Goal: Use online tool/utility: Use online tool/utility

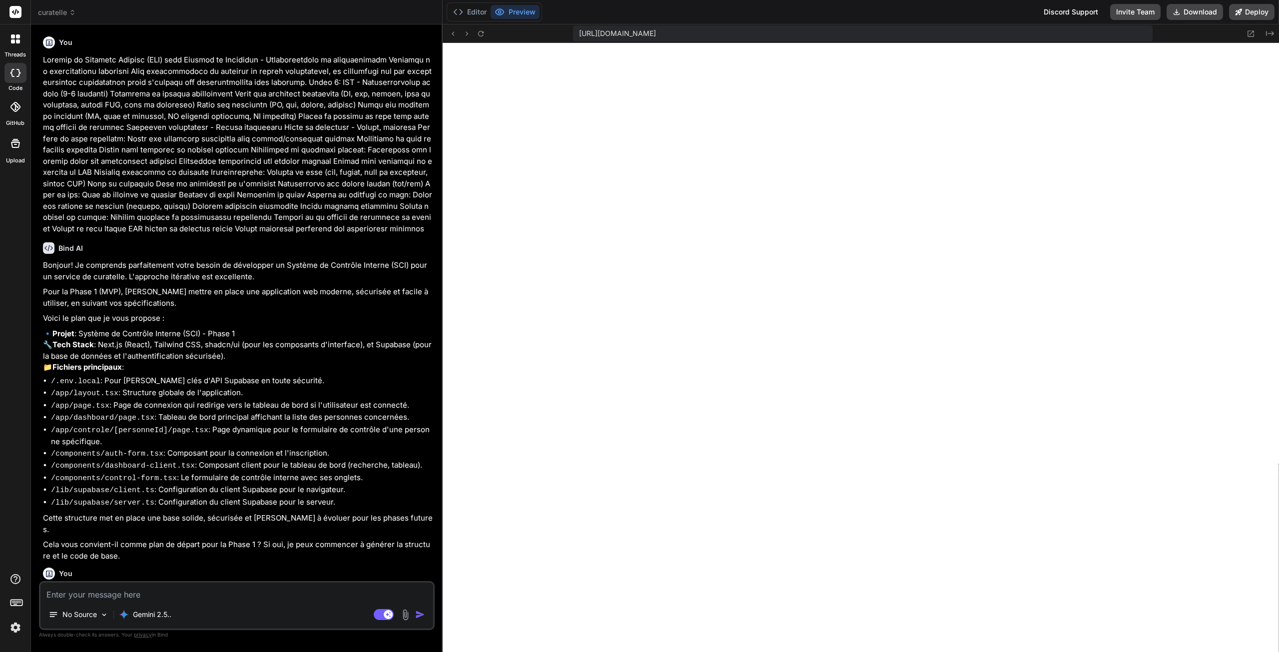
scroll to position [1177, 0]
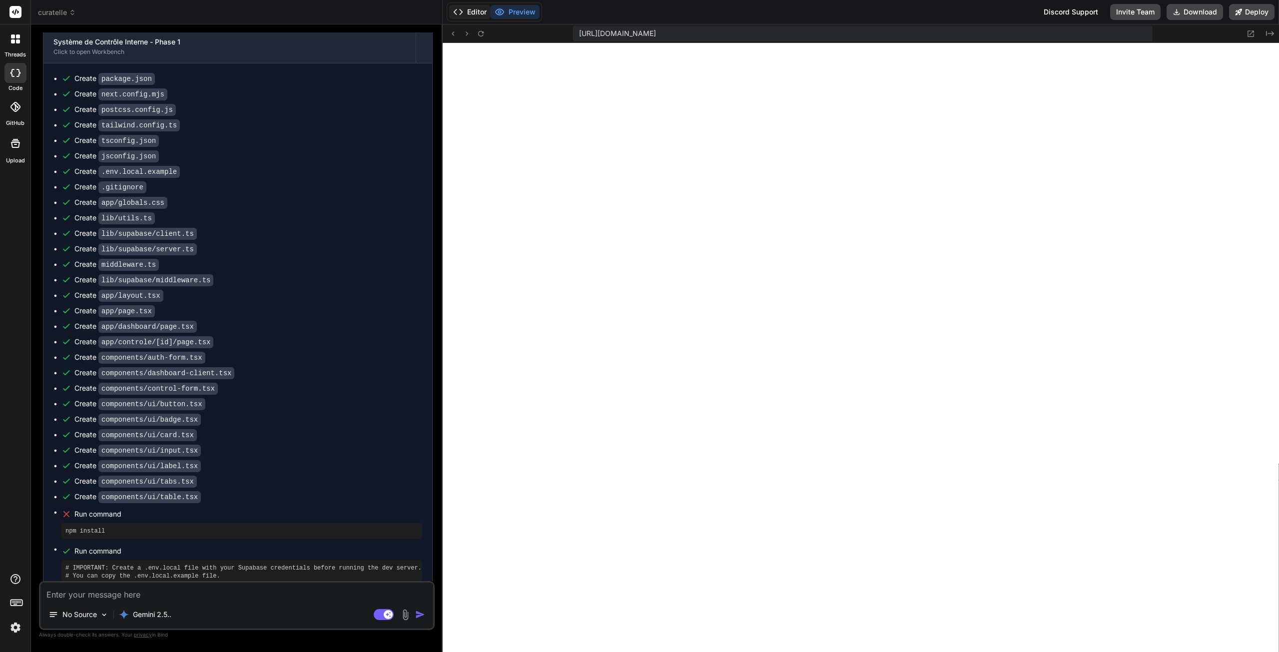
click at [480, 13] on button "Editor" at bounding box center [469, 12] width 41 height 14
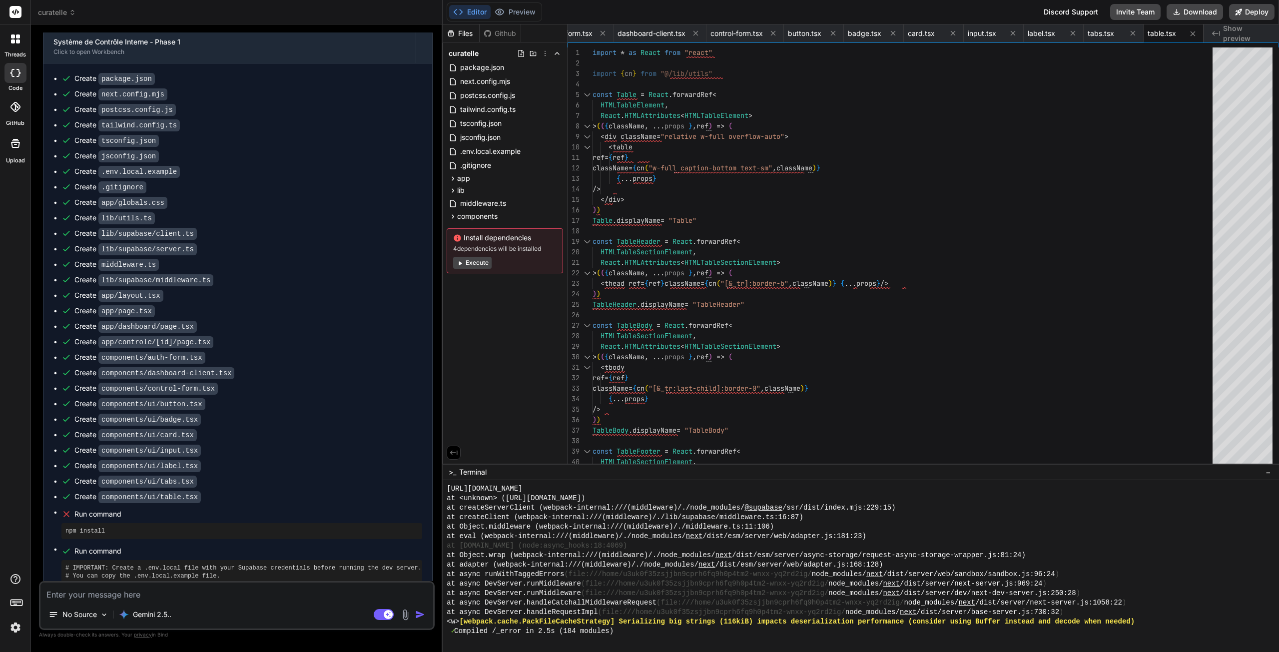
click at [477, 260] on button "Execute" at bounding box center [472, 263] width 38 height 12
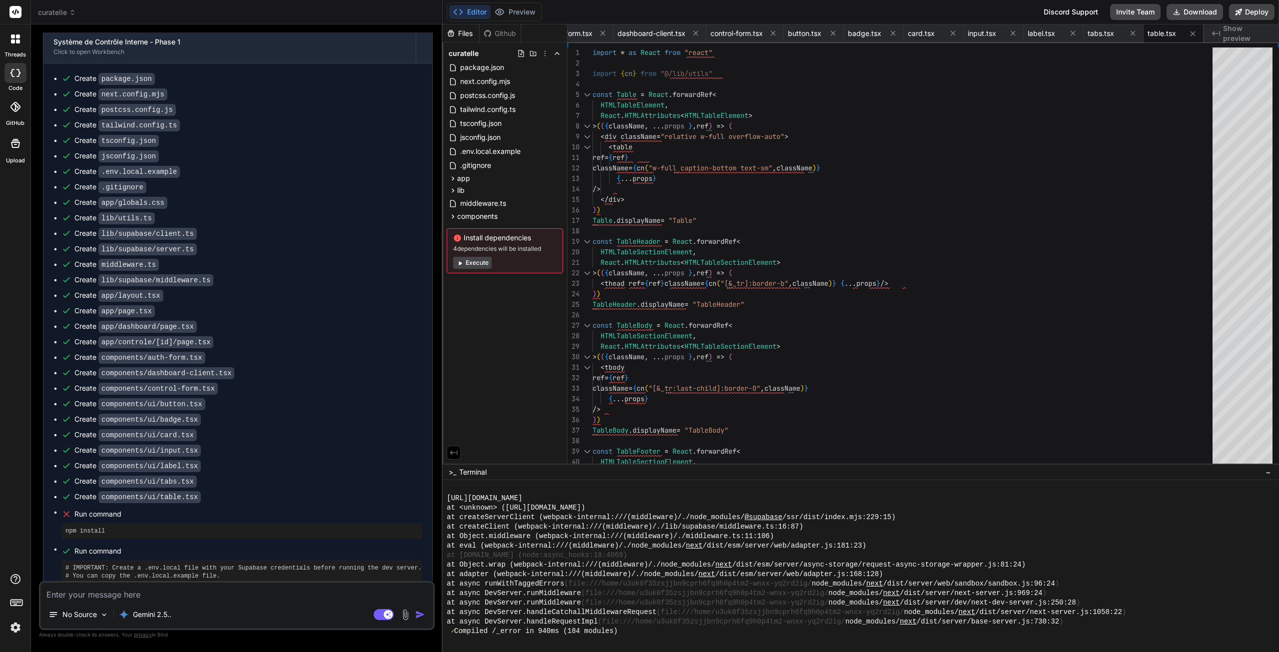
scroll to position [1813, 0]
click at [479, 263] on button "Execute" at bounding box center [472, 263] width 38 height 12
type textarea "x"
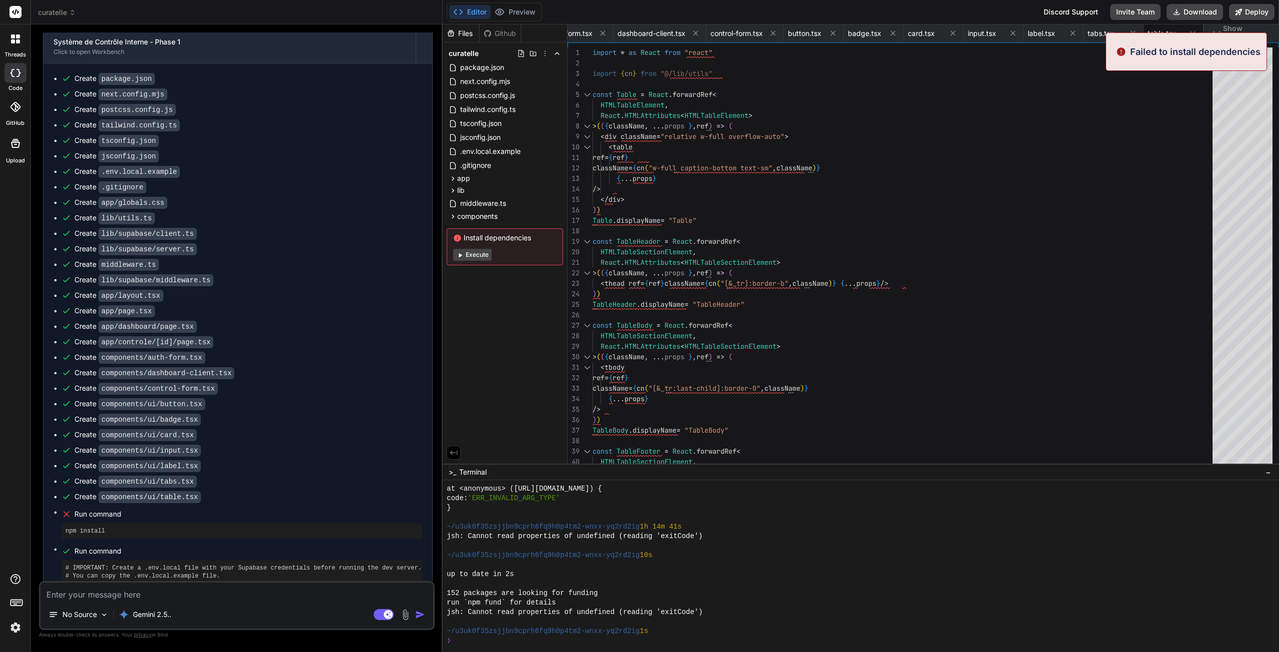
scroll to position [3683, 0]
click at [523, 14] on button "Preview" at bounding box center [515, 12] width 49 height 14
click at [1226, 30] on span "Show preview" at bounding box center [1247, 33] width 48 height 20
click at [1235, 32] on span "Show preview" at bounding box center [1247, 33] width 48 height 20
click at [1244, 135] on div at bounding box center [1242, 257] width 60 height 421
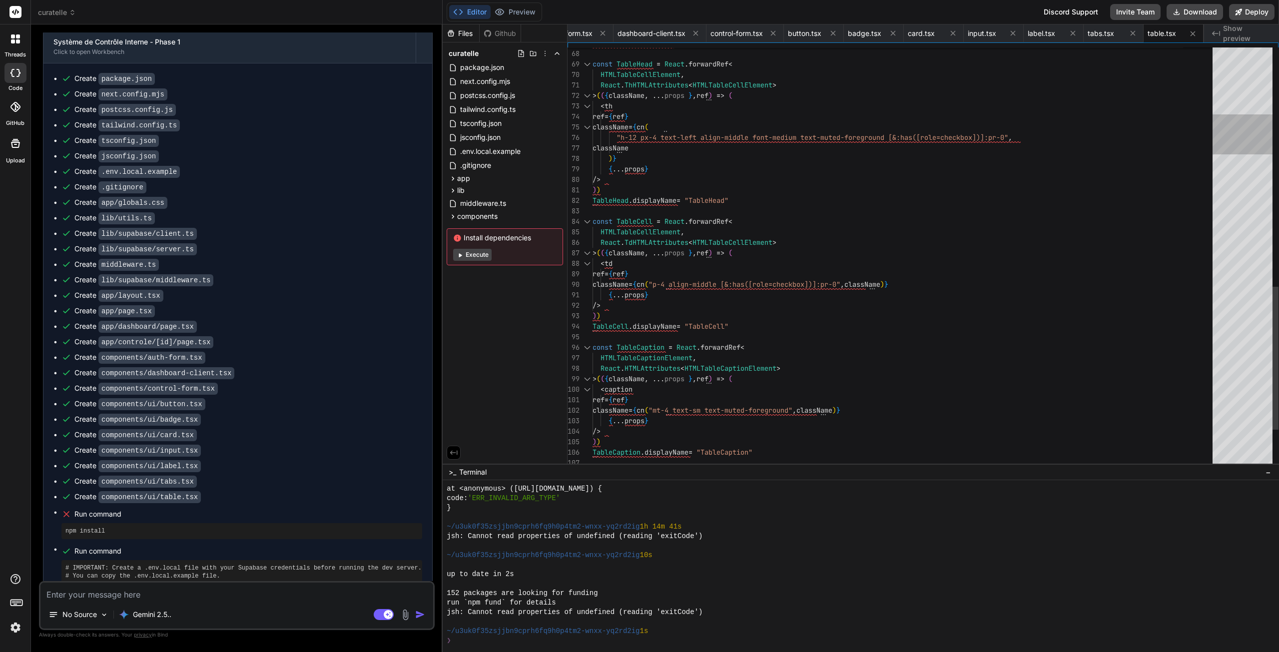
click at [1231, 101] on div at bounding box center [1242, 257] width 60 height 421
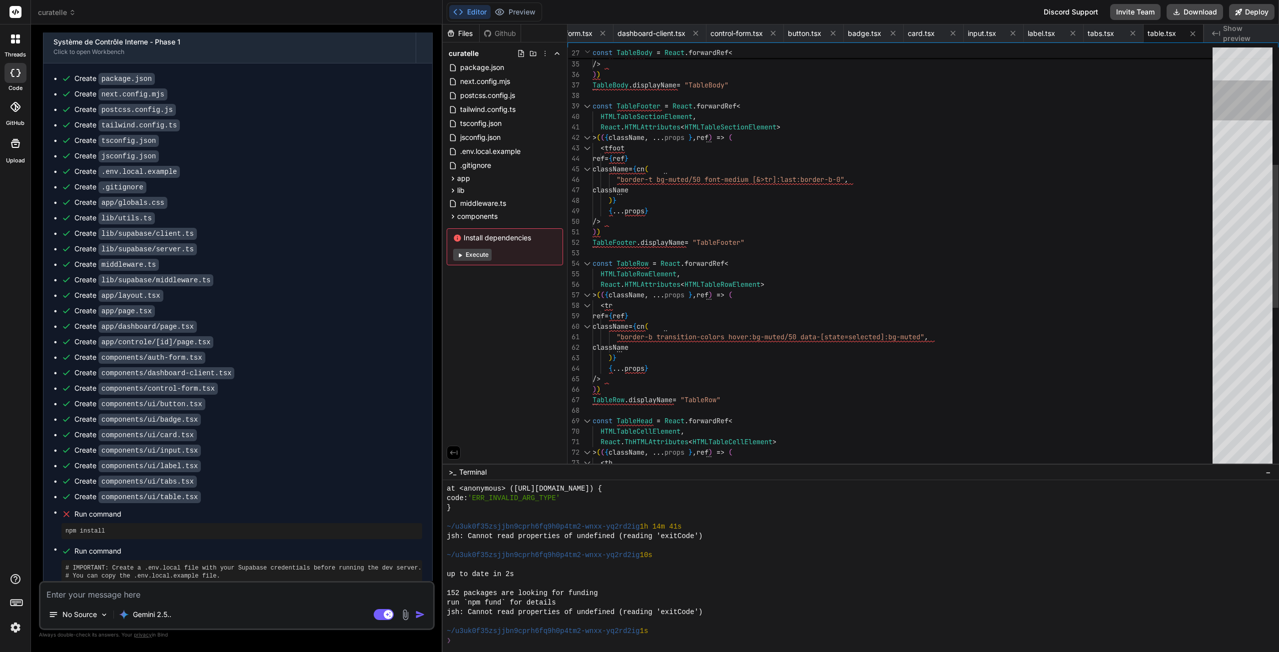
click at [1224, 142] on div at bounding box center [1242, 257] width 60 height 421
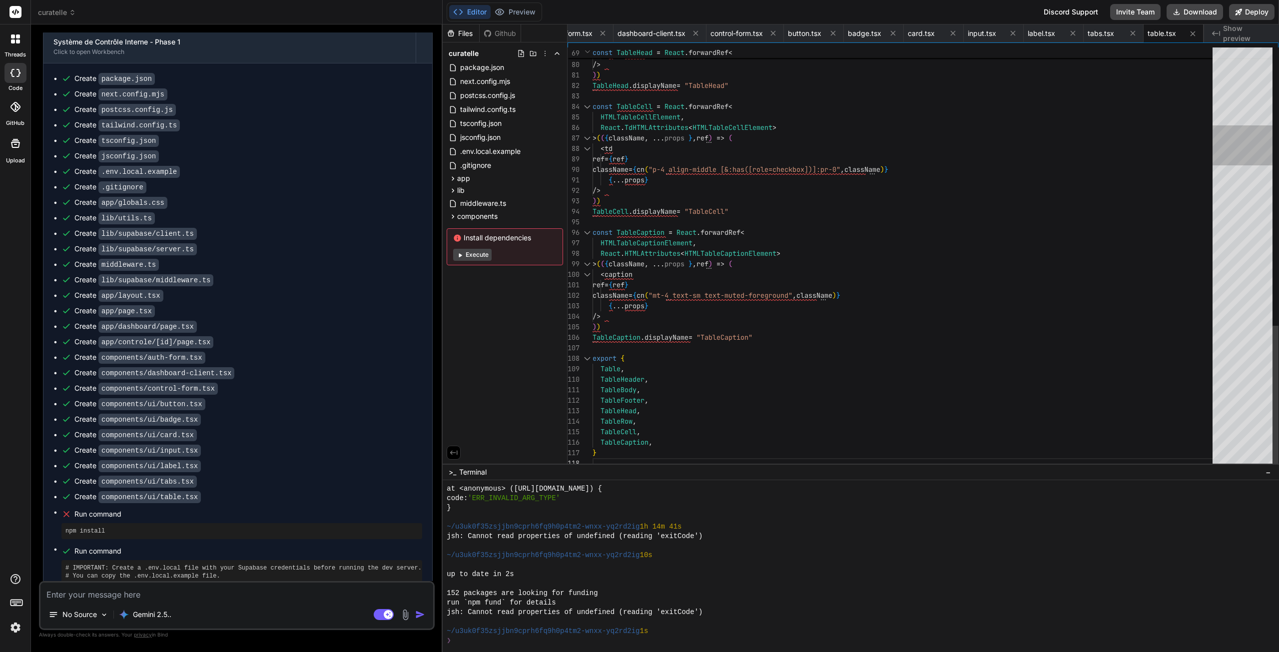
click at [1228, 164] on div at bounding box center [1242, 257] width 60 height 421
click at [1228, 148] on div at bounding box center [1242, 145] width 60 height 40
click at [474, 201] on span "middleware.ts" at bounding box center [483, 203] width 48 height 12
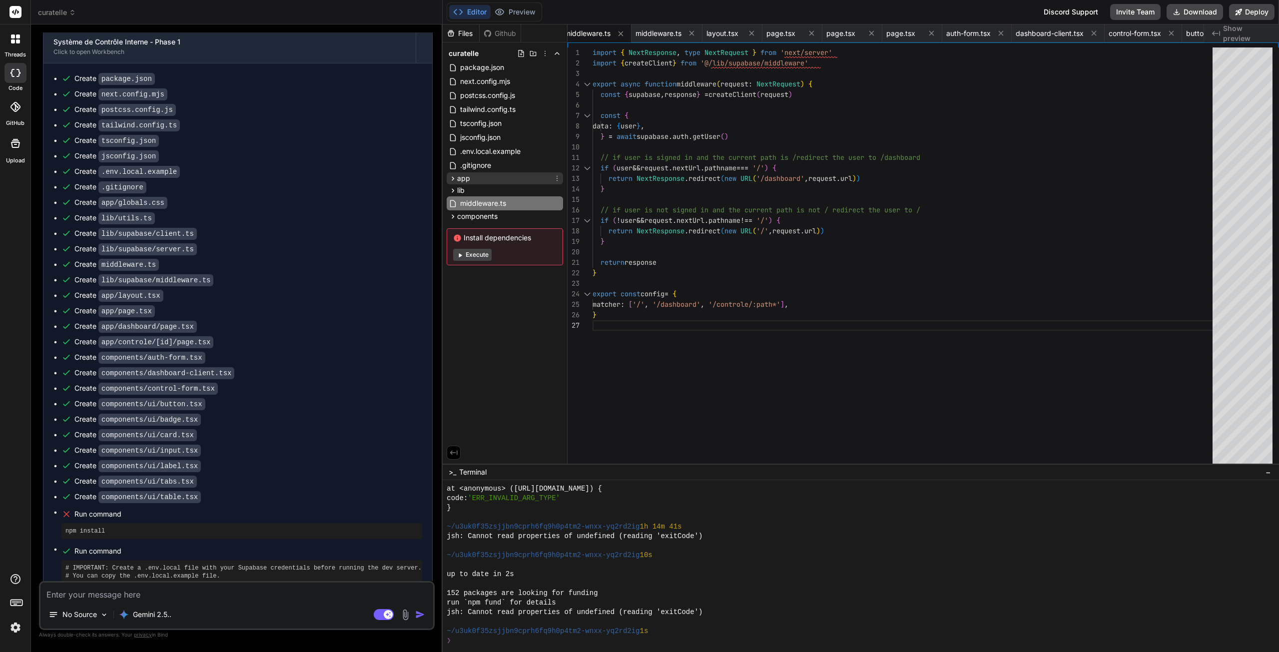
click at [500, 173] on div "app" at bounding box center [505, 178] width 116 height 12
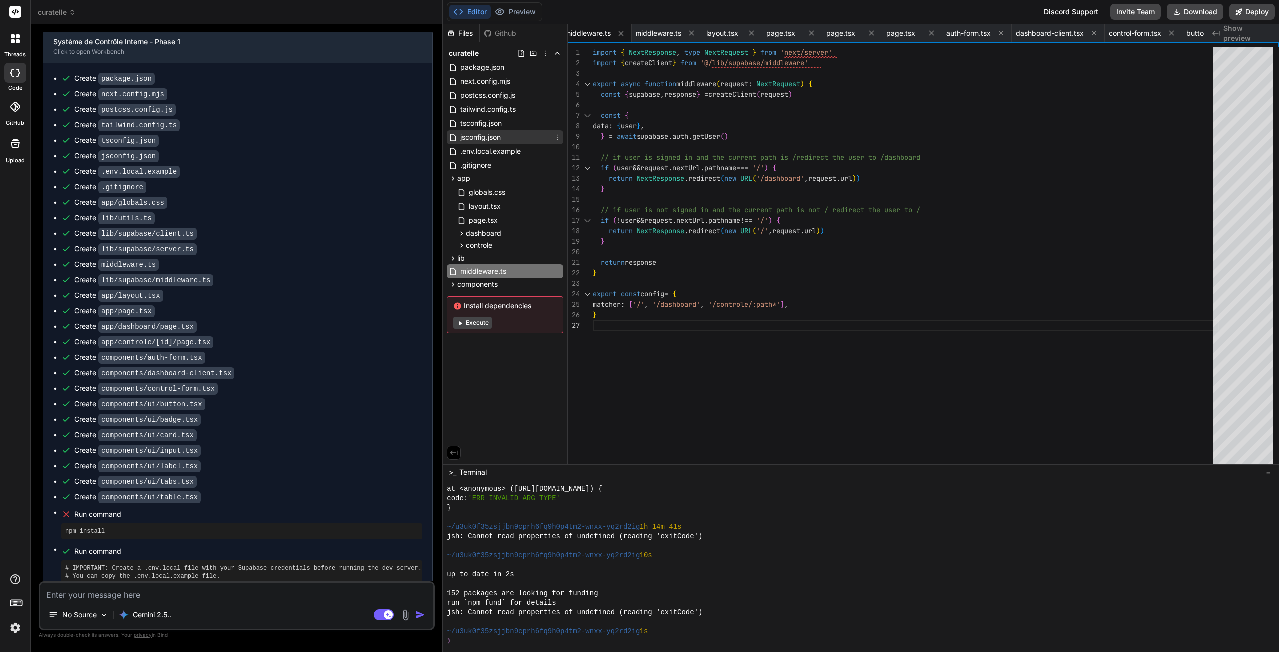
click at [490, 144] on div "jsconfig.json" at bounding box center [505, 137] width 116 height 14
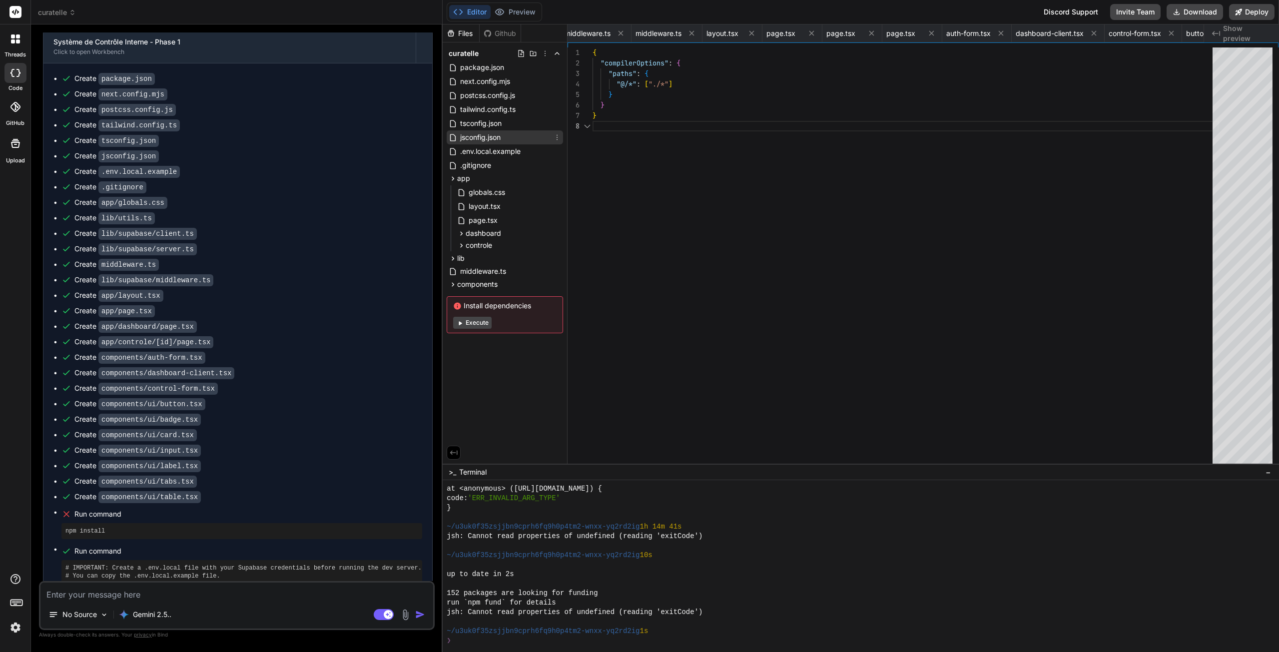
scroll to position [0, 375]
click at [487, 121] on span "tsconfig.json" at bounding box center [480, 123] width 43 height 12
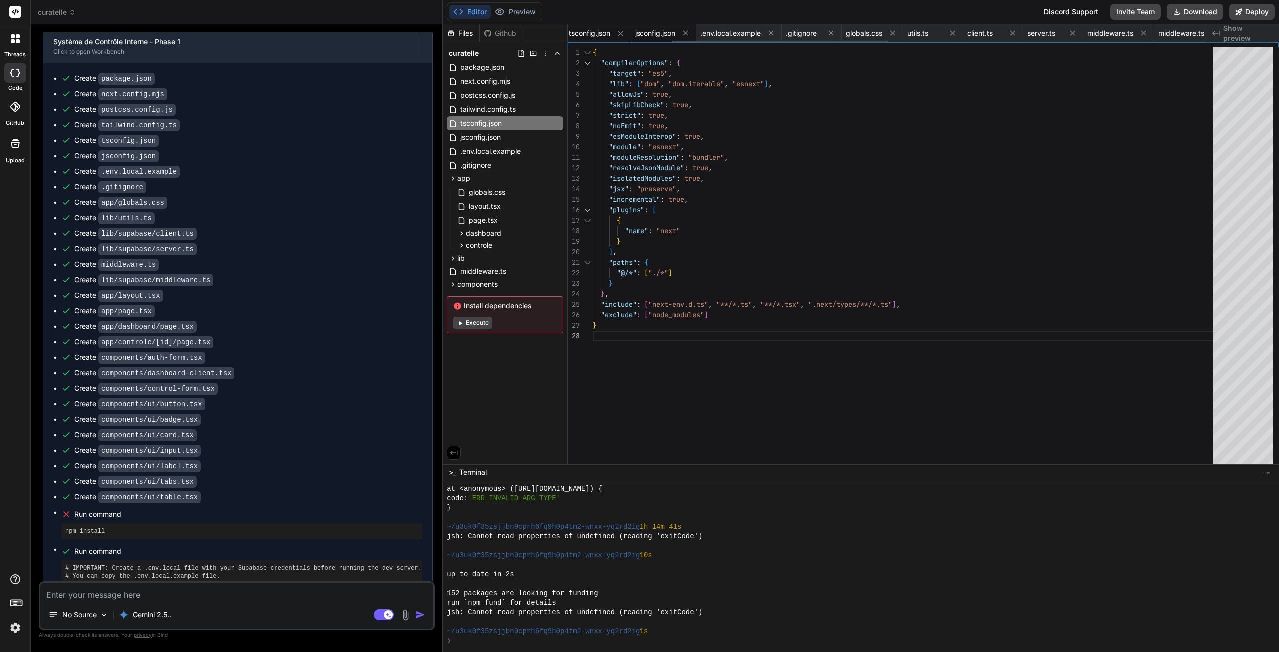
click at [652, 33] on span "jsconfig.json" at bounding box center [655, 33] width 40 height 10
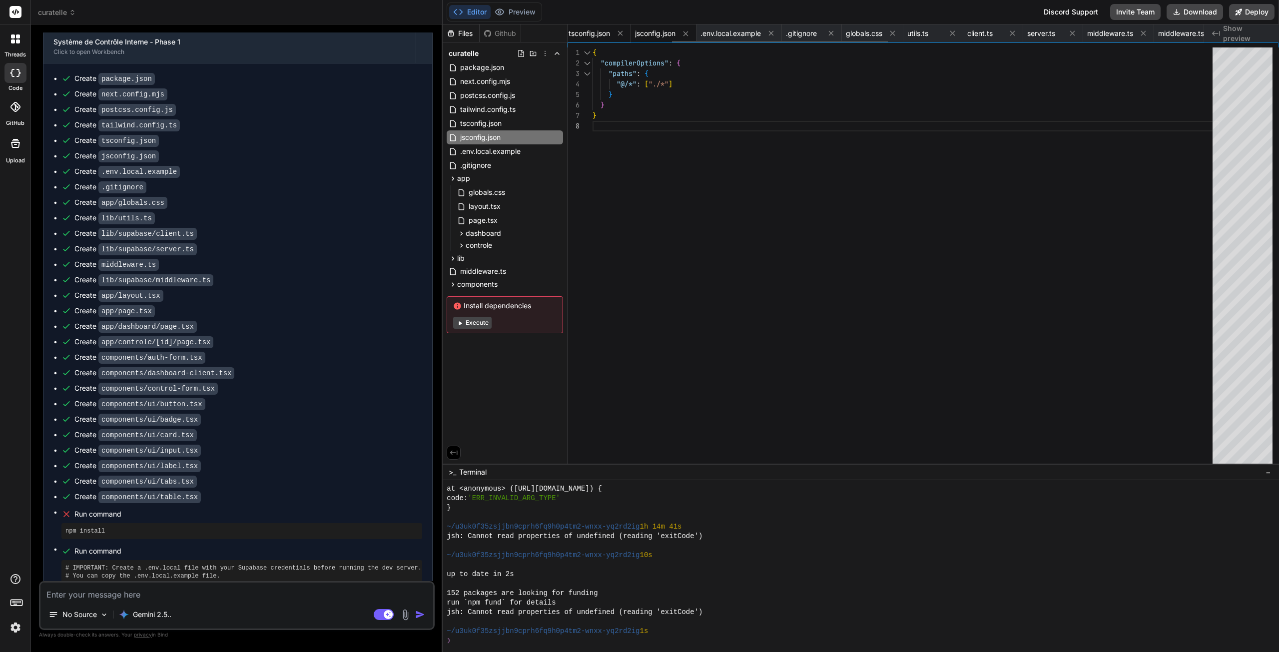
click at [603, 36] on span "tsconfig.json" at bounding box center [588, 33] width 41 height 10
type textarea ""paths": { "@/*": ["./*"] } }, "include": ["next-env.d.ts", "**/*.ts", "**/*.ts…"
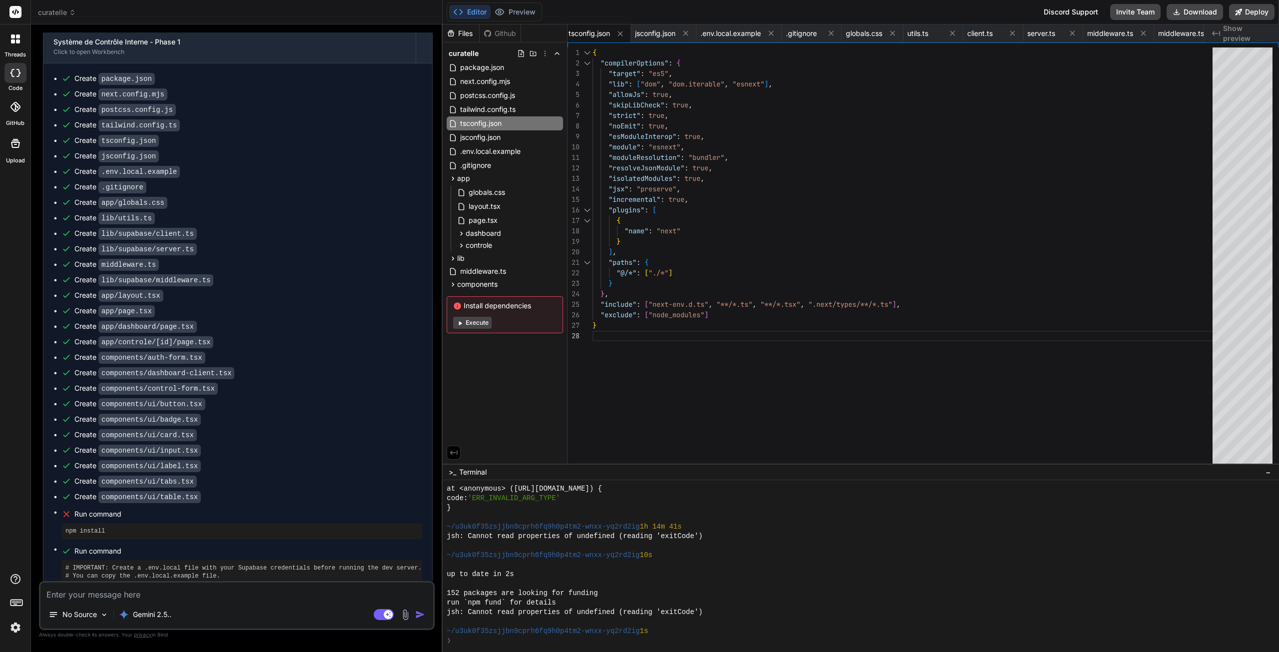
click at [472, 10] on button "Editor" at bounding box center [469, 12] width 41 height 14
click at [134, 600] on textarea at bounding box center [236, 591] width 393 height 18
type textarea "I"
type textarea "x"
type textarea "I"
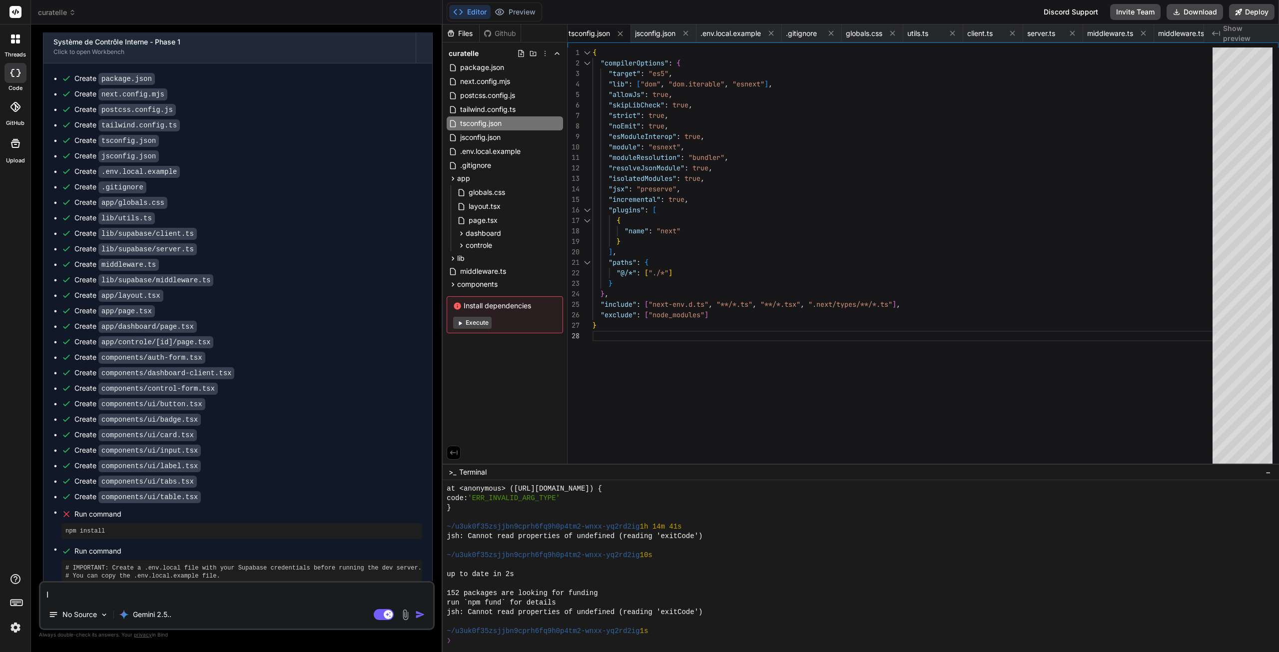
type textarea "x"
type textarea "I d"
type textarea "x"
type textarea "I do"
type textarea "x"
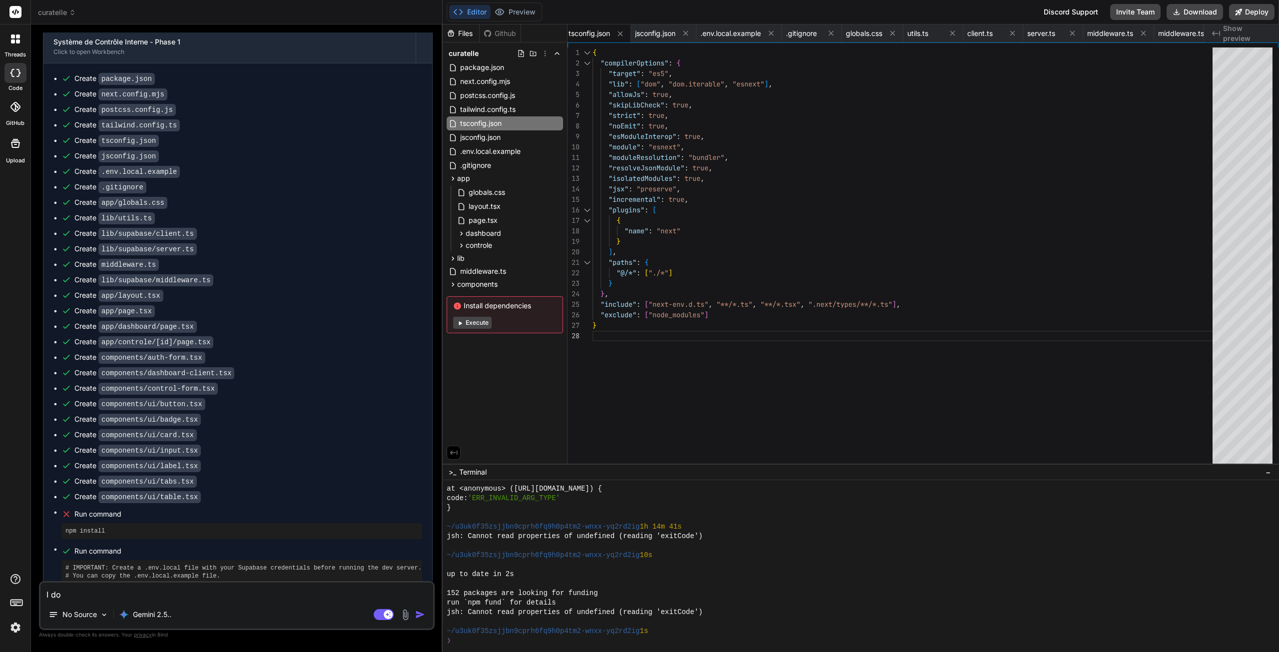
type textarea "I don"
type textarea "x"
type textarea "I don'"
type textarea "x"
type textarea "I don't"
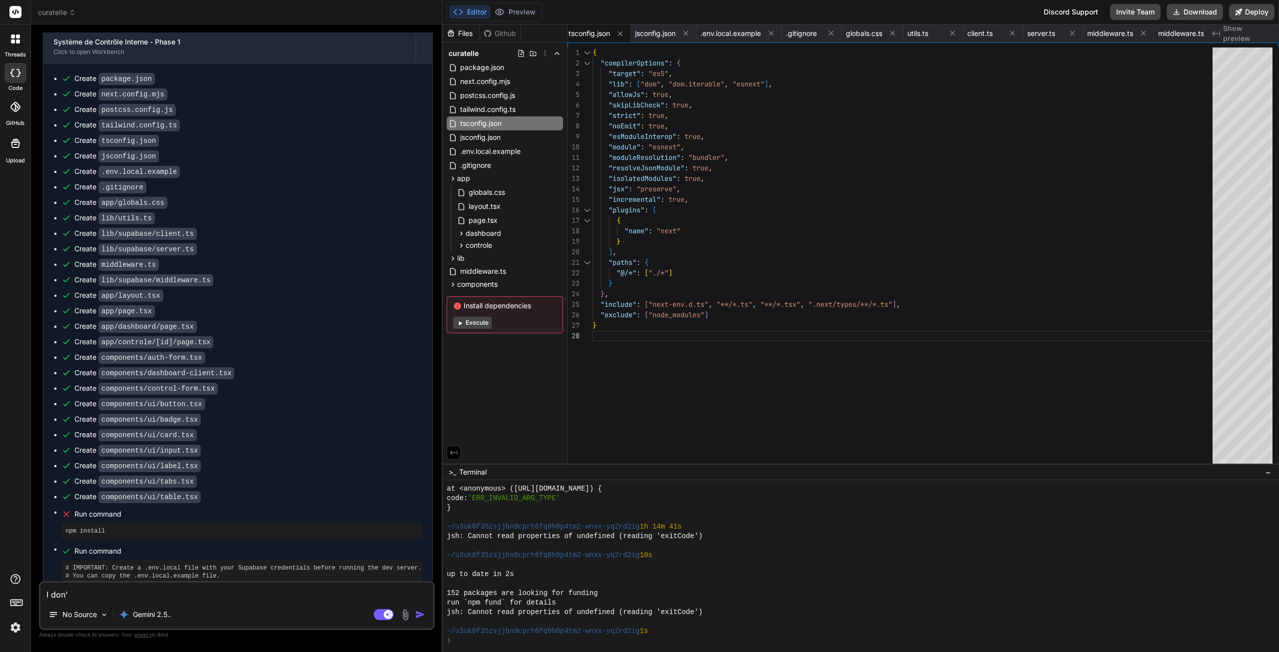
type textarea "x"
type textarea "I don't"
type textarea "x"
type textarea "I don't h"
type textarea "x"
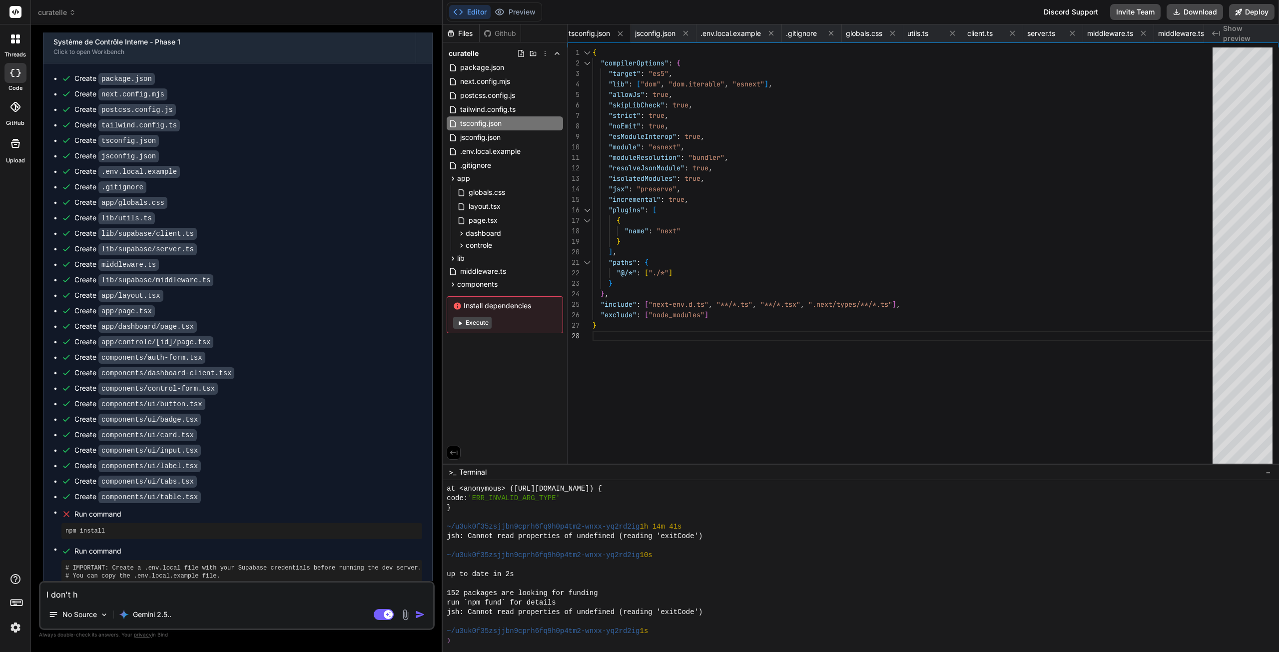
type textarea "I don't ha"
type textarea "x"
type textarea "I don't hav"
type textarea "x"
type textarea "I don't have"
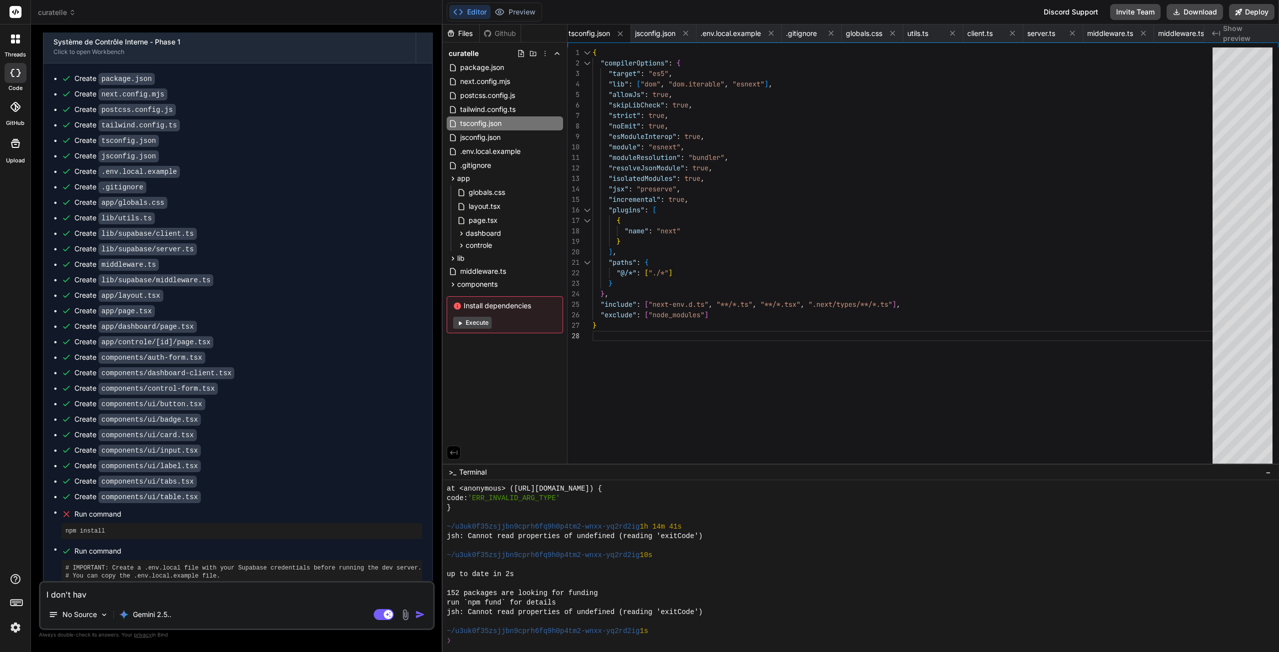
type textarea "x"
type textarea "I don't have"
type textarea "x"
type textarea "I don't have a"
type textarea "x"
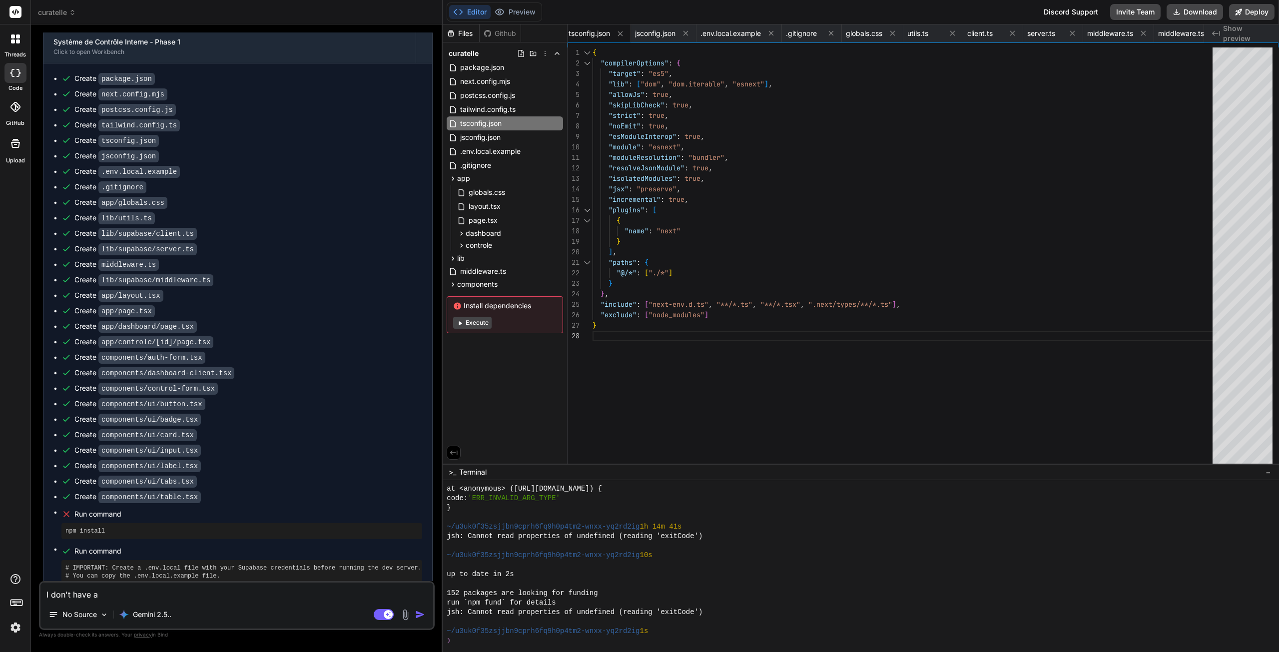
type textarea "I don't have an"
type textarea "x"
type textarea "I don't have any"
type textarea "x"
type textarea "I don't have any"
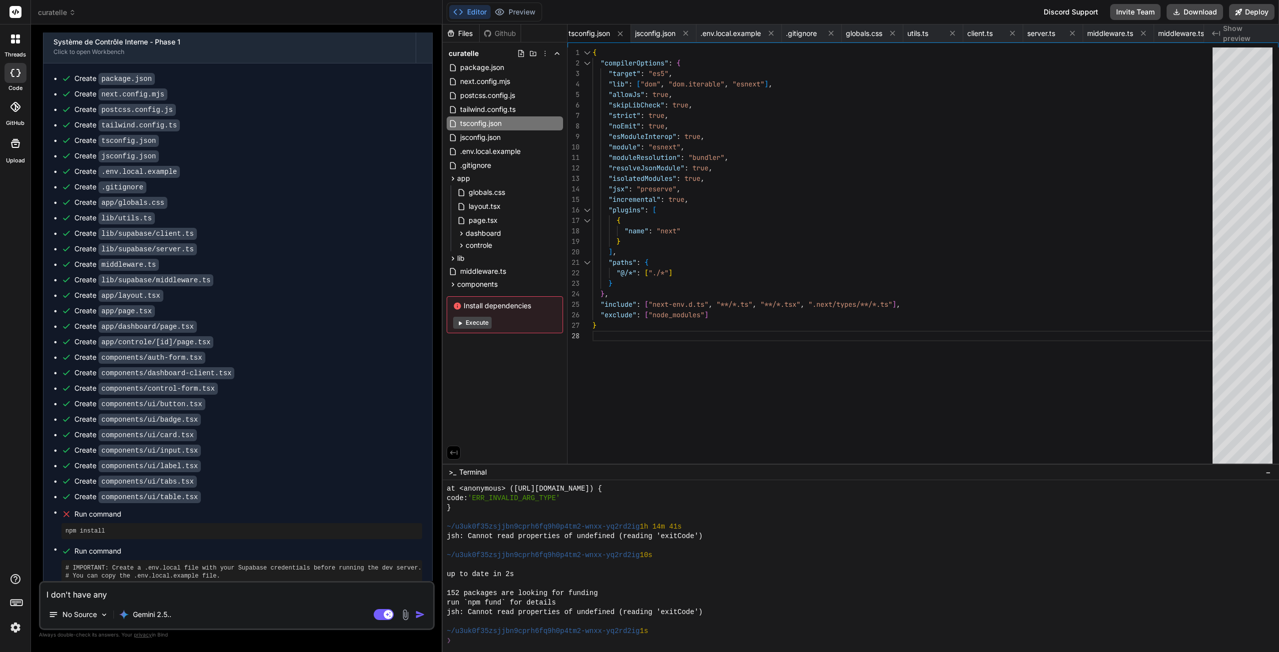
type textarea "x"
type textarea "I don't have any s"
type textarea "x"
type textarea "I don't have any su"
type textarea "x"
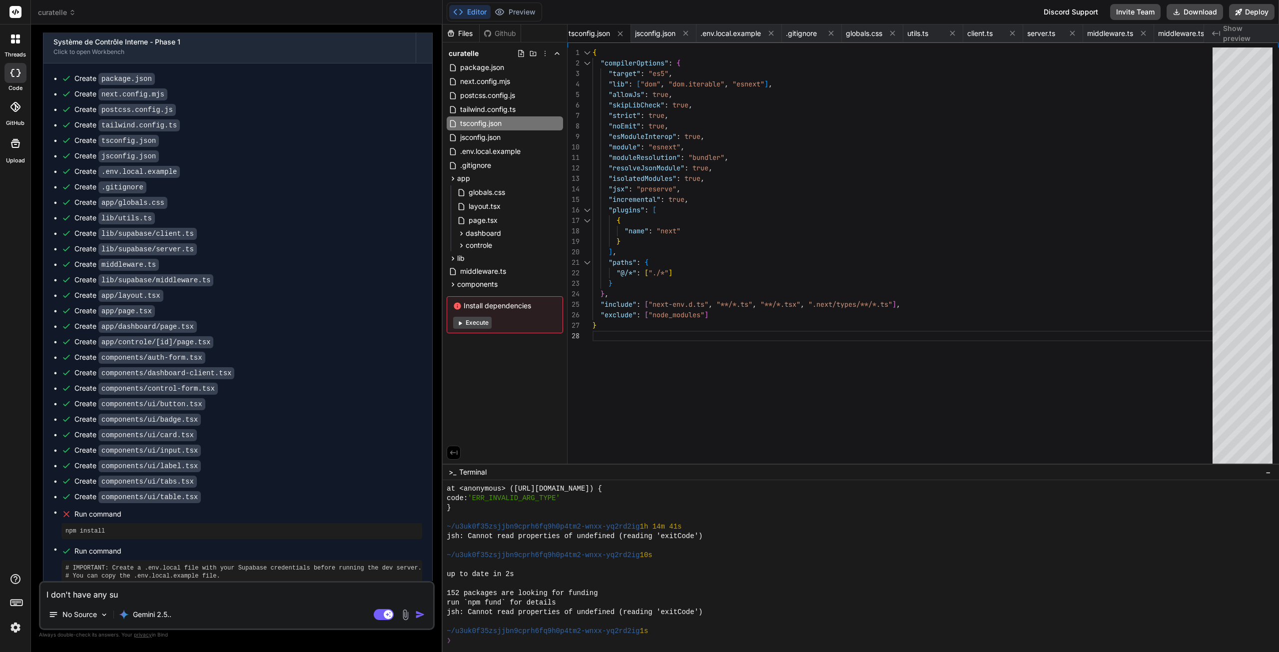
type textarea "I don't have any sup"
type textarea "x"
type textarea "I don't have any supa"
type textarea "x"
type textarea "I don't have any supab"
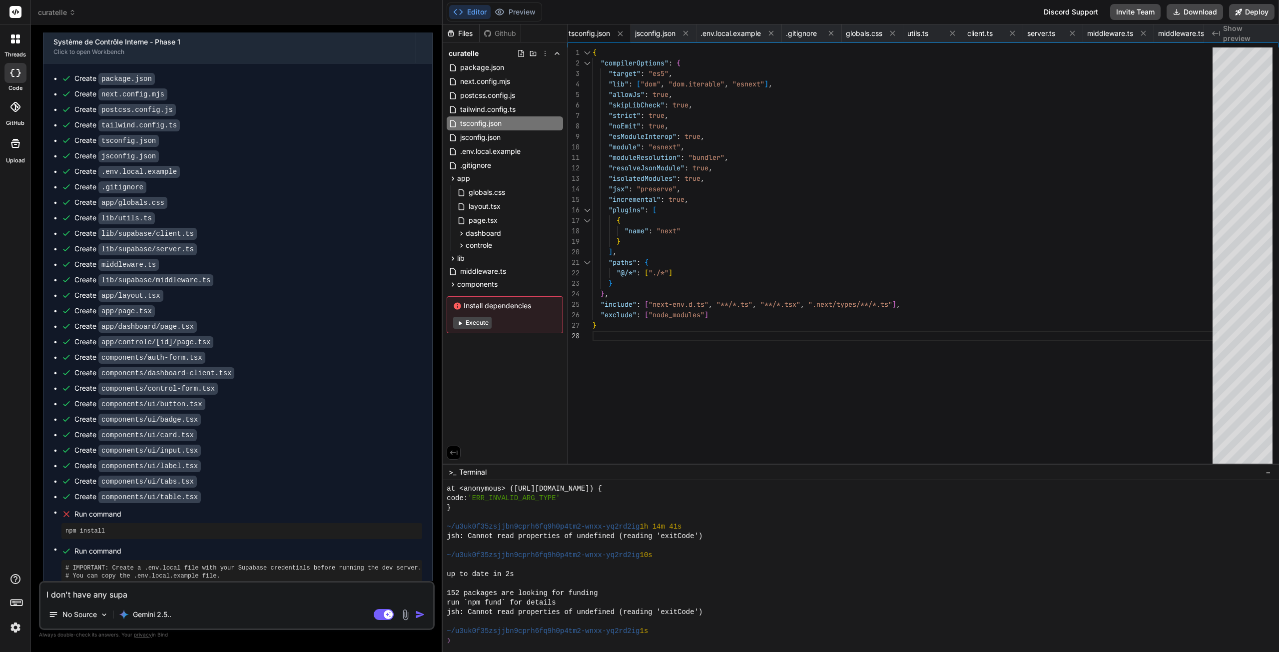
type textarea "x"
type textarea "I don't have any supaba"
type textarea "x"
type textarea "I don't have any supabas"
type textarea "x"
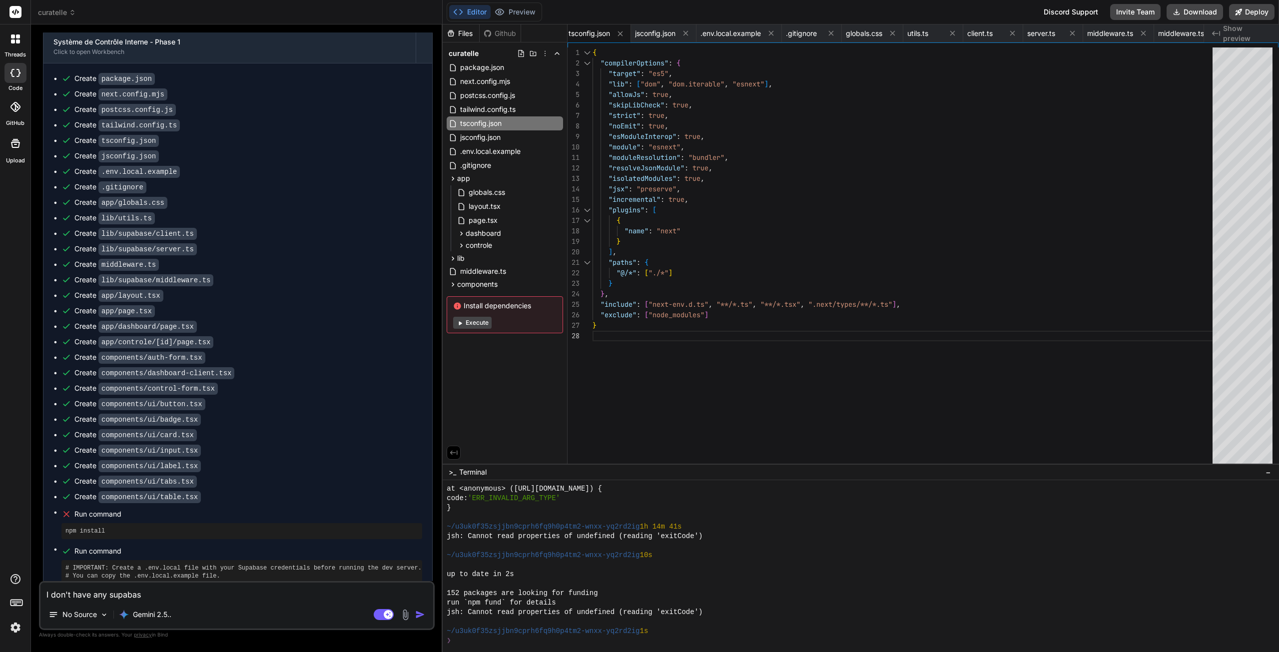
type textarea "I don't have any supabase"
type textarea "x"
type textarea "I don't have any supabase"
type textarea "x"
type textarea "I don't have any supabase c"
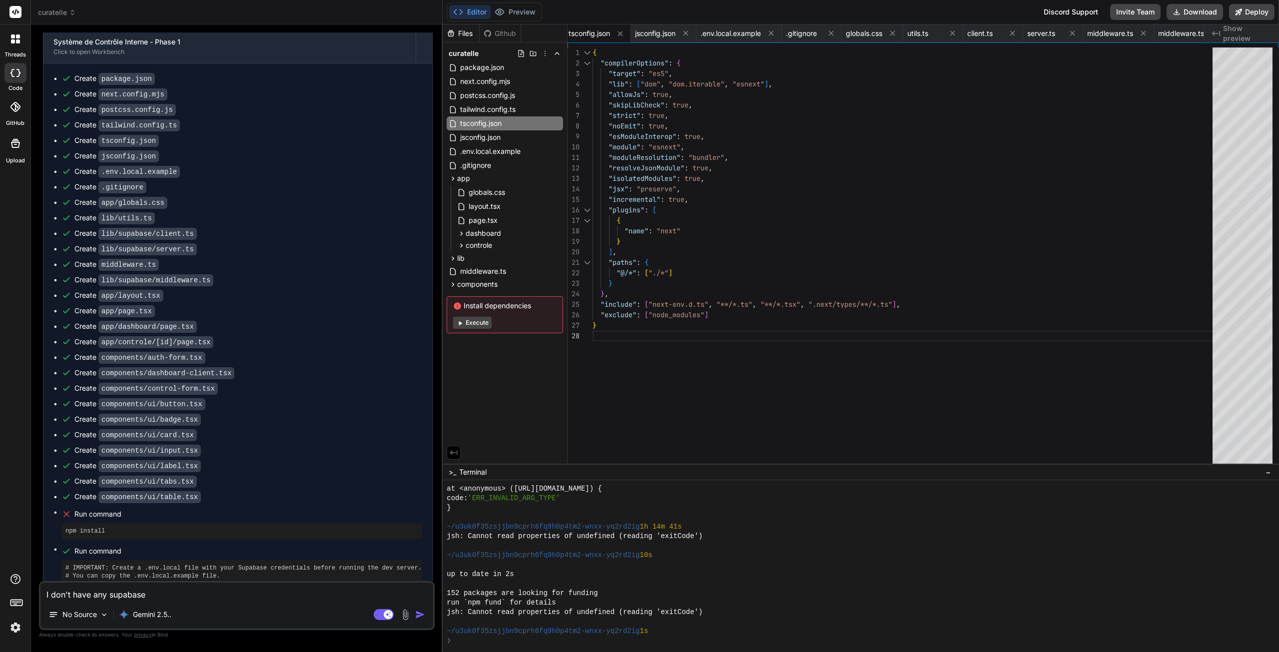
type textarea "x"
type textarea "I don't have any supabase"
type textarea "x"
type textarea "I don't have any supabase d"
type textarea "x"
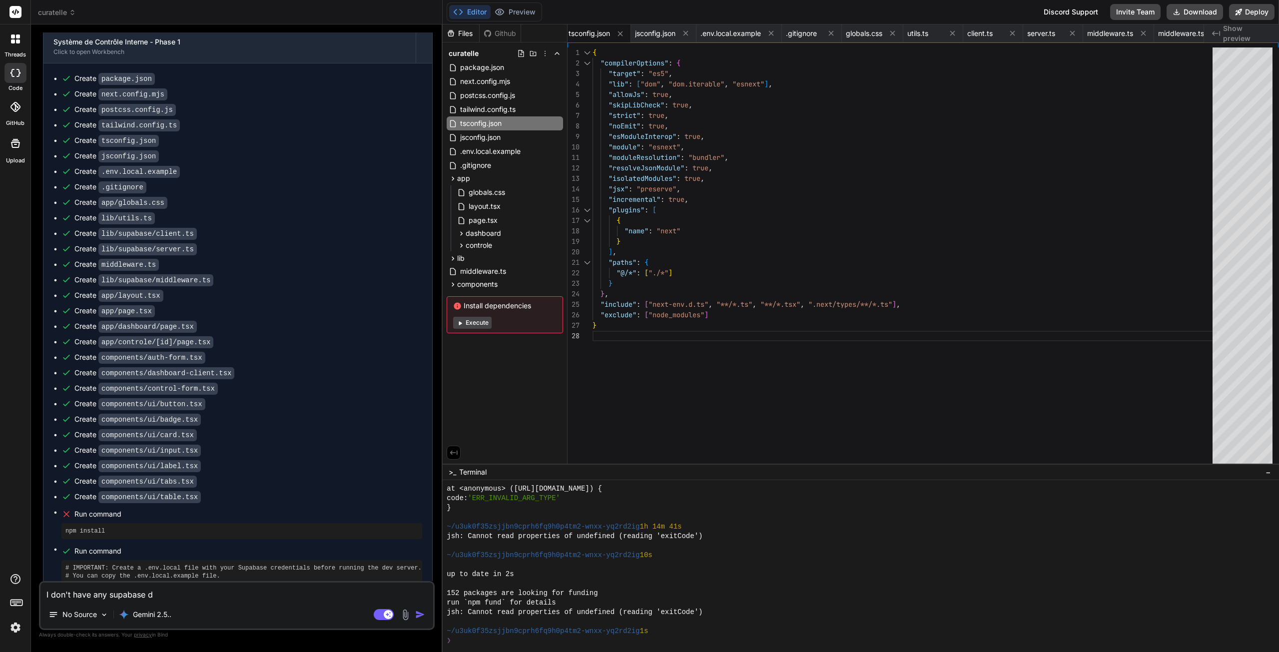
type textarea "I don't have any supabase da"
type textarea "x"
type textarea "I don't have any supabase dat"
type textarea "x"
type textarea "I don't have any supabase data"
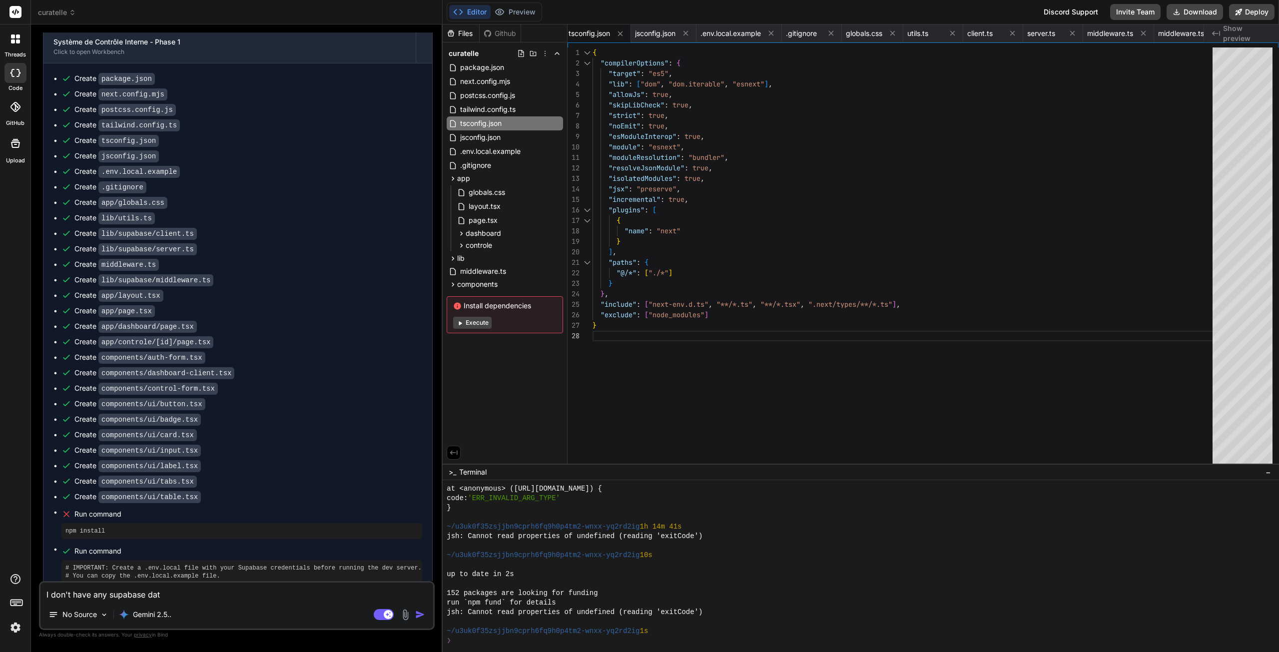
type textarea "x"
type textarea "I don't have any supabase datab"
type textarea "x"
type textarea "I don't have any supabase databa"
type textarea "x"
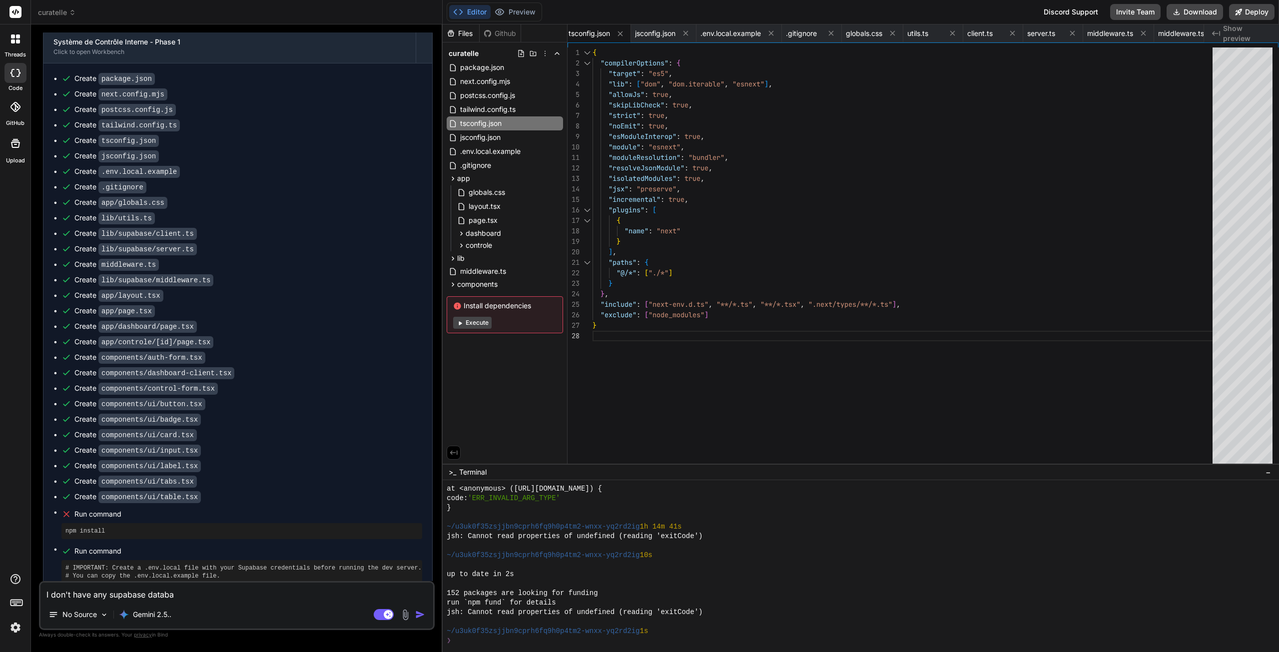
type textarea "I don't have any supabase databas"
type textarea "x"
type textarea "I don't have any supabase database"
type textarea "x"
type textarea "I don't have any supabase database."
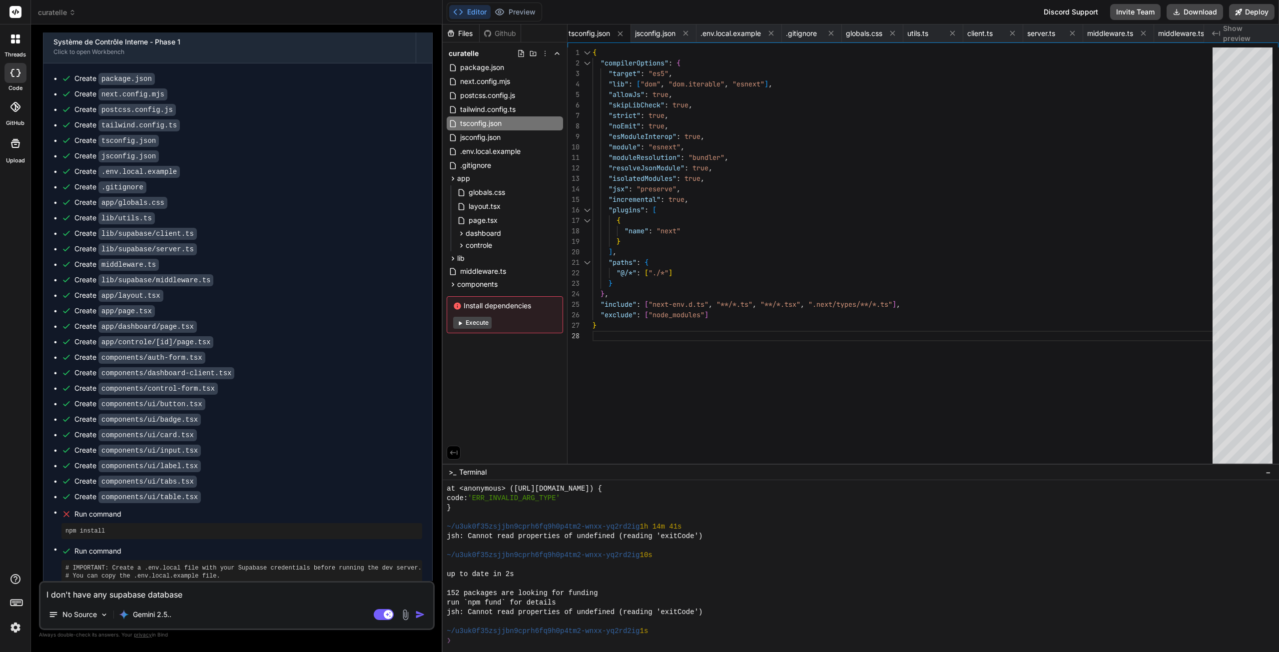
type textarea "x"
type textarea "I don't have any supabase database."
type textarea "x"
type textarea "I don't have any supabase database. R"
type textarea "x"
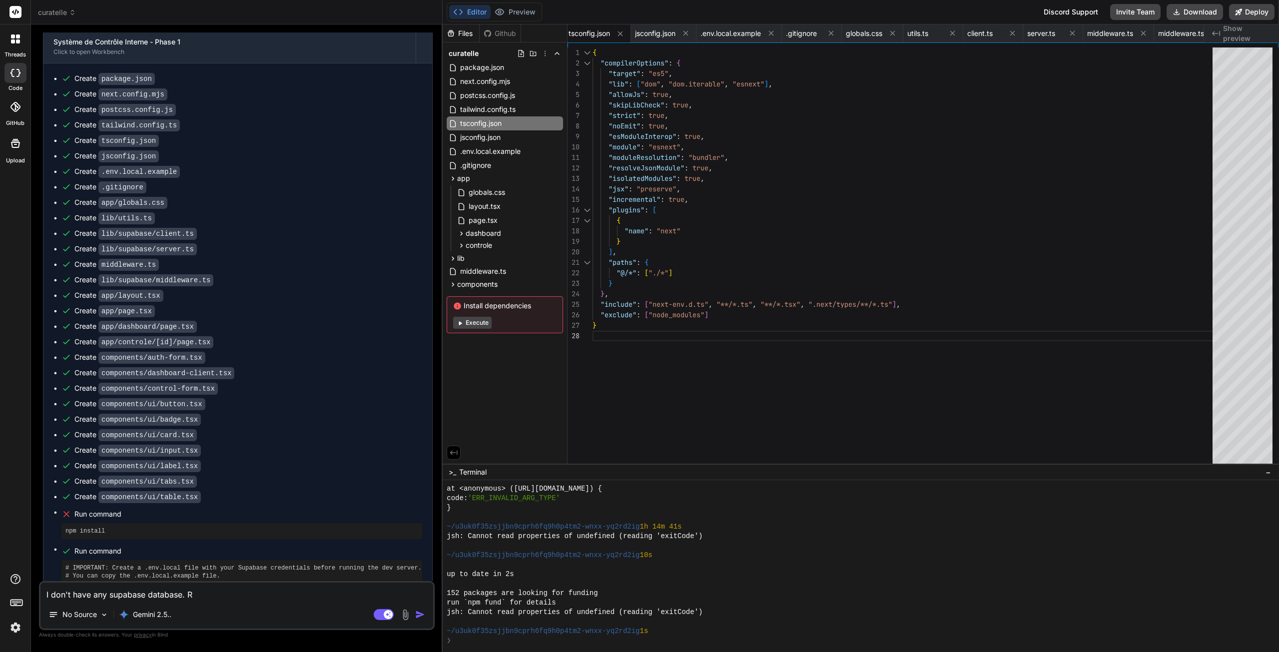
type textarea "I don't have any supabase database. Re"
type textarea "x"
type textarea "I don't have any supabase database. Red"
type textarea "x"
type textarea "I don't have any supabase database. Redo"
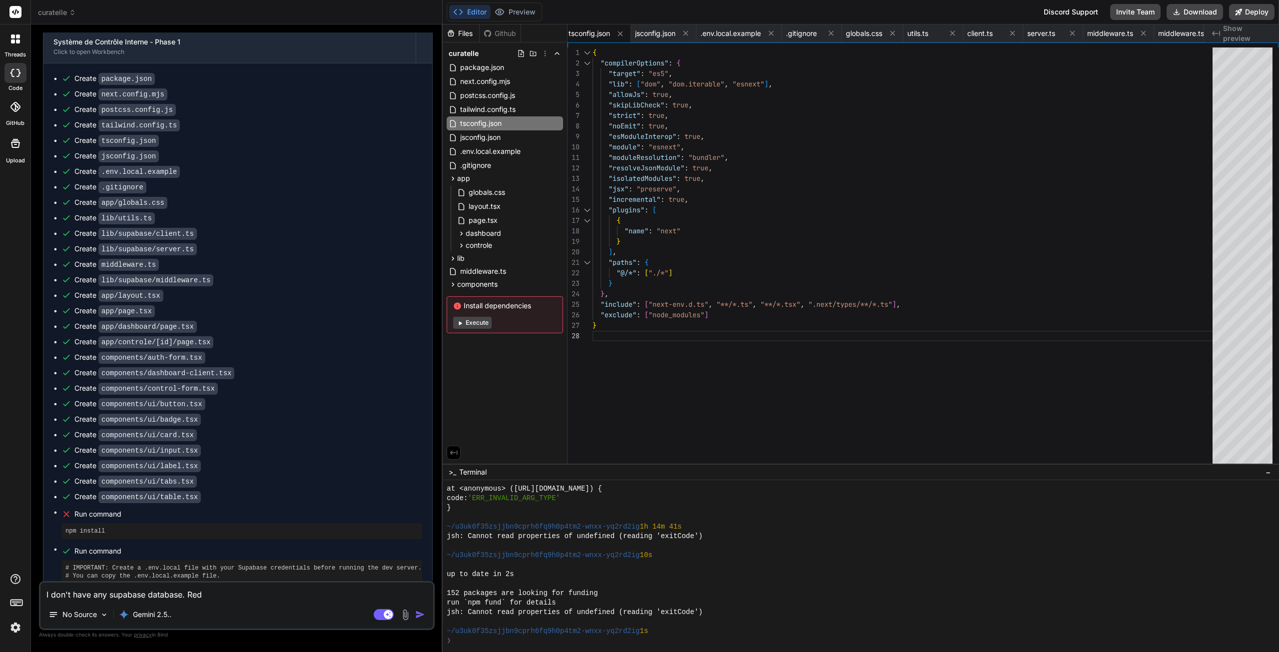
type textarea "x"
type textarea "I don't have any supabase database. Redo"
type textarea "x"
type textarea "I don't have any supabase database. Redo w"
type textarea "x"
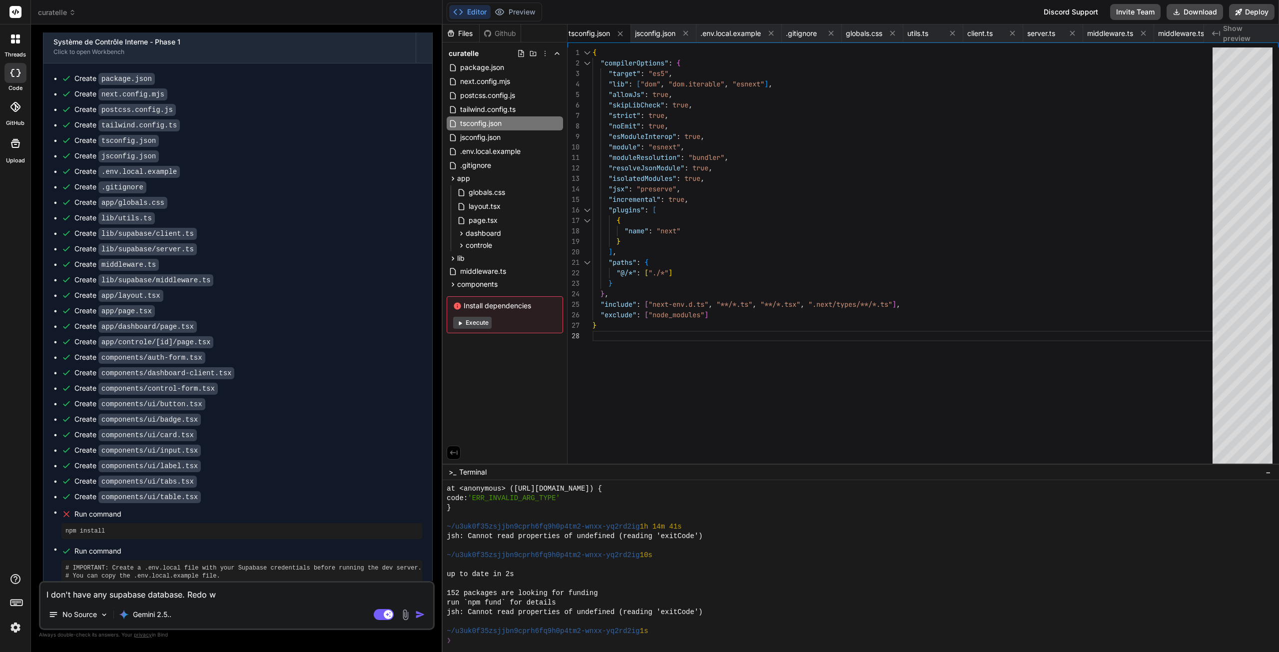
type textarea "I don't have any supabase database. Redo wi"
type textarea "x"
type textarea "I don't have any supabase database. Redo wit"
type textarea "x"
type textarea "I don't have any supabase database. Redo with"
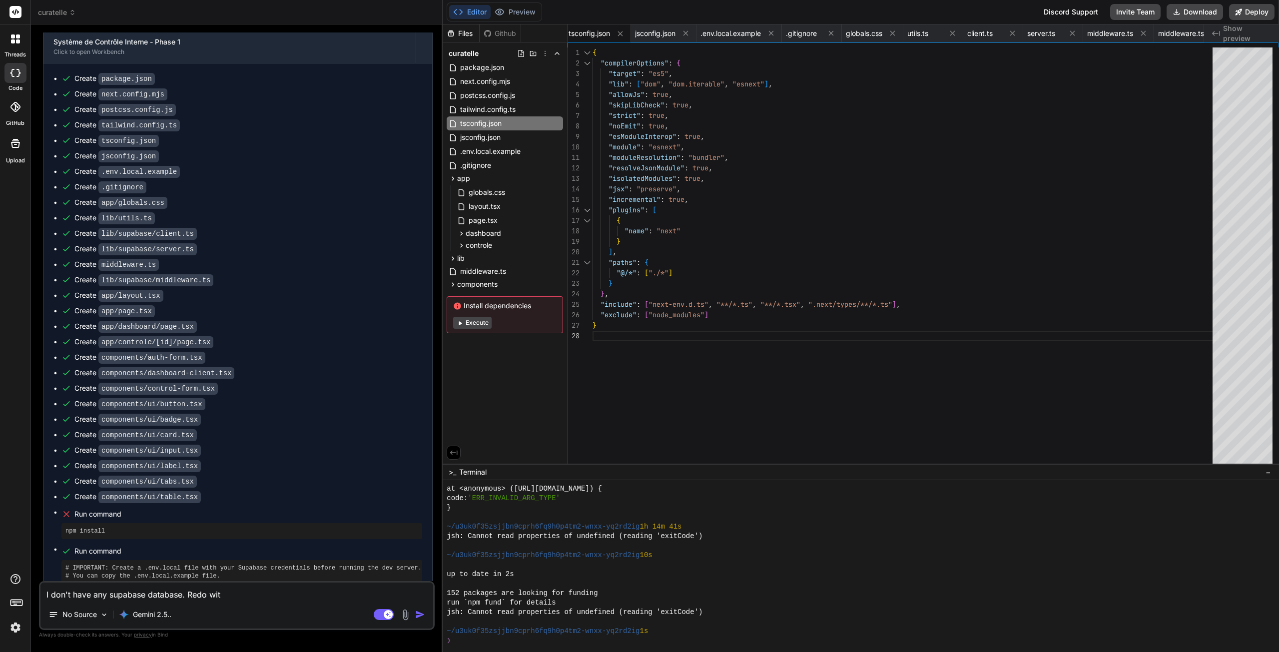
type textarea "x"
type textarea "I don't have any supabase database. Redo witho"
type textarea "x"
type textarea "I don't have any supabase database. Redo withou"
type textarea "x"
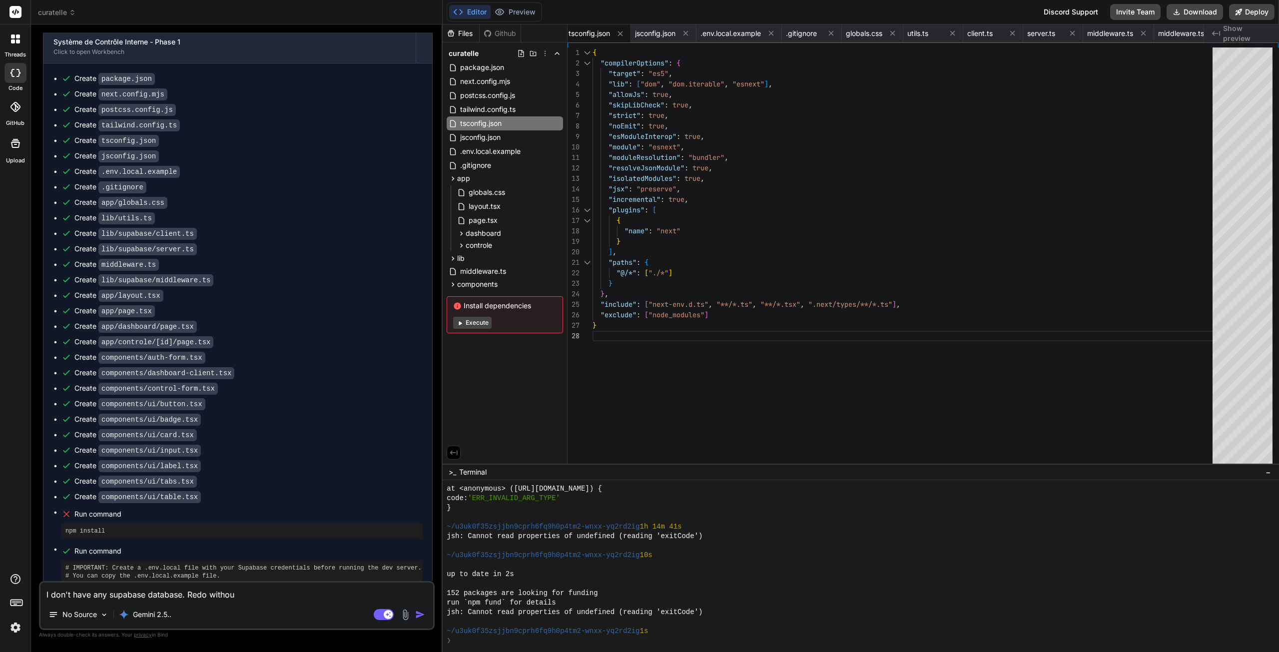
type textarea "I don't have any supabase database. Redo without"
type textarea "x"
type textarea "I don't have any supabase database. Redo without"
type textarea "x"
type textarea "I don't have any supabase database. Redo without i"
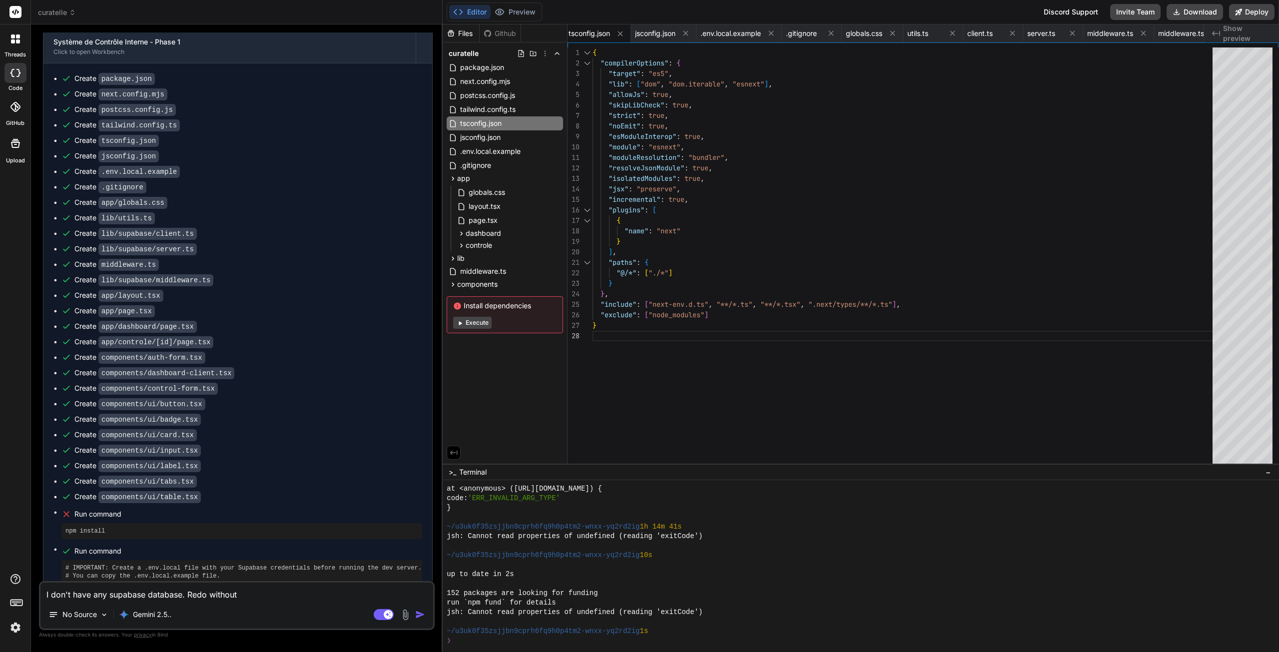
type textarea "x"
type textarea "I don't have any supabase database. Redo without it"
type textarea "x"
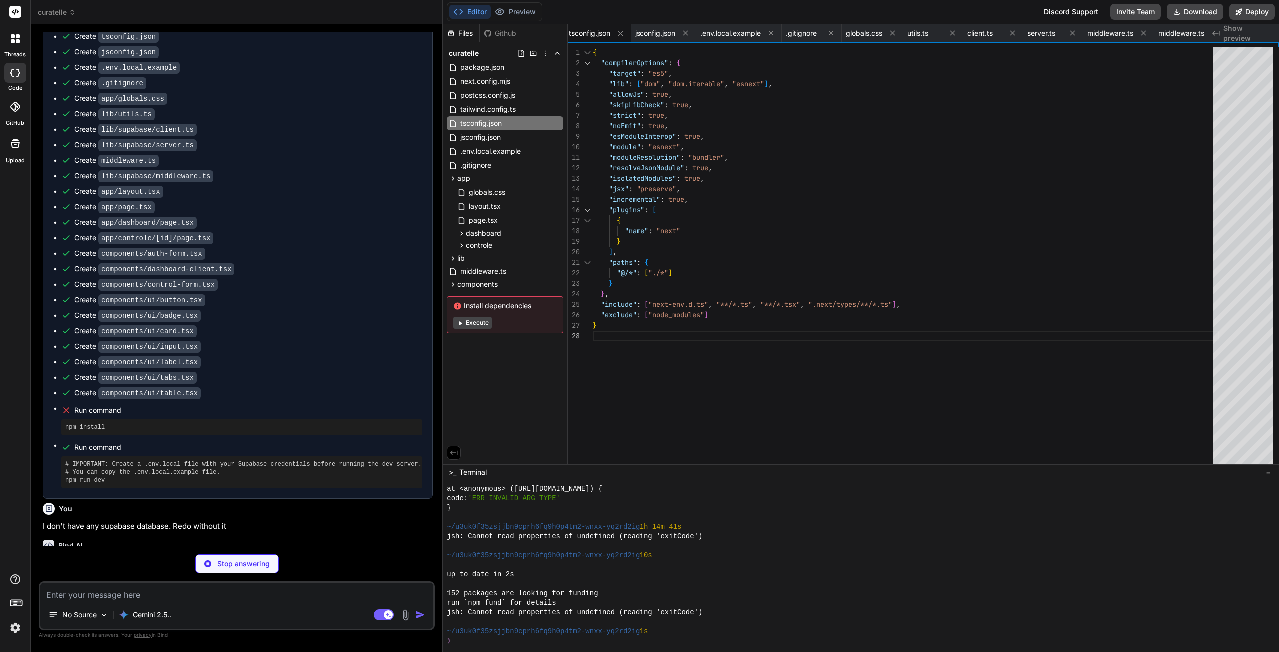
scroll to position [748, 0]
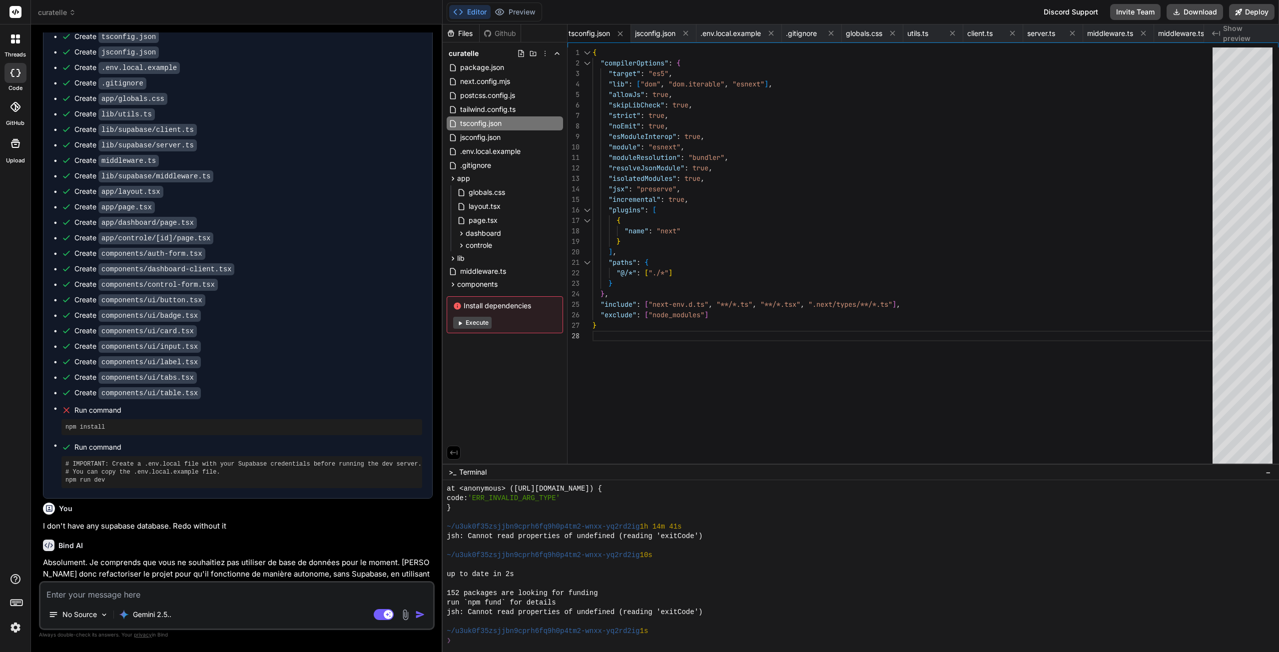
type textarea "x"
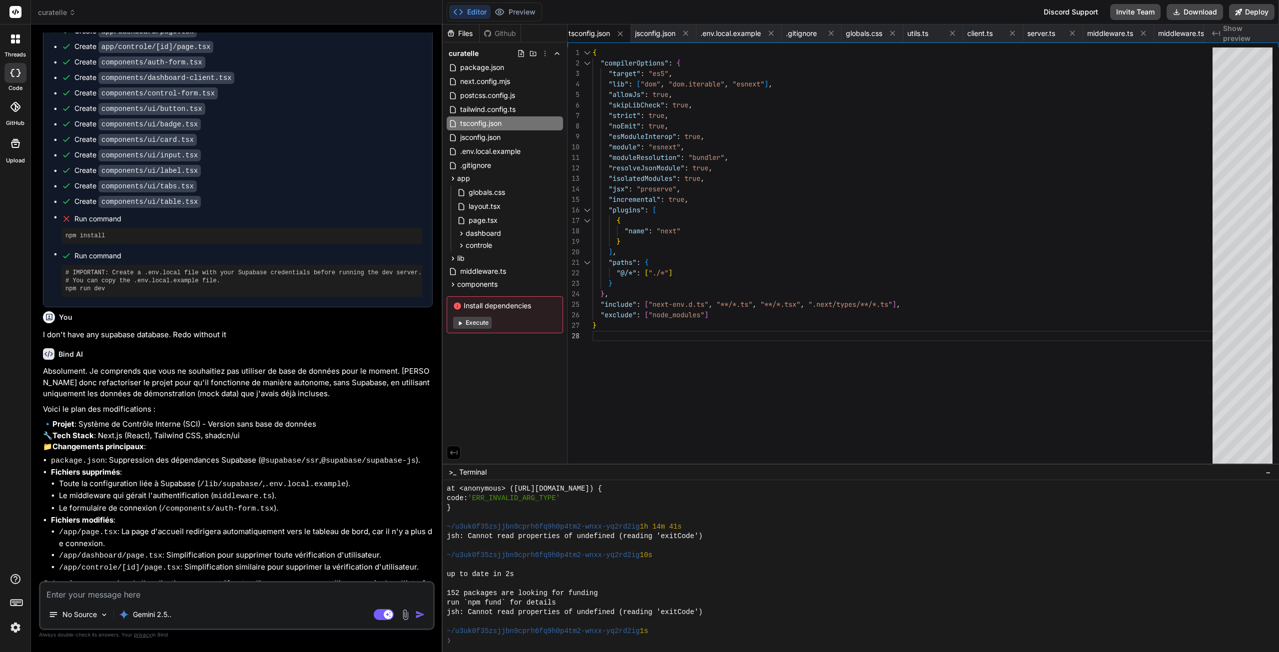
scroll to position [948, 0]
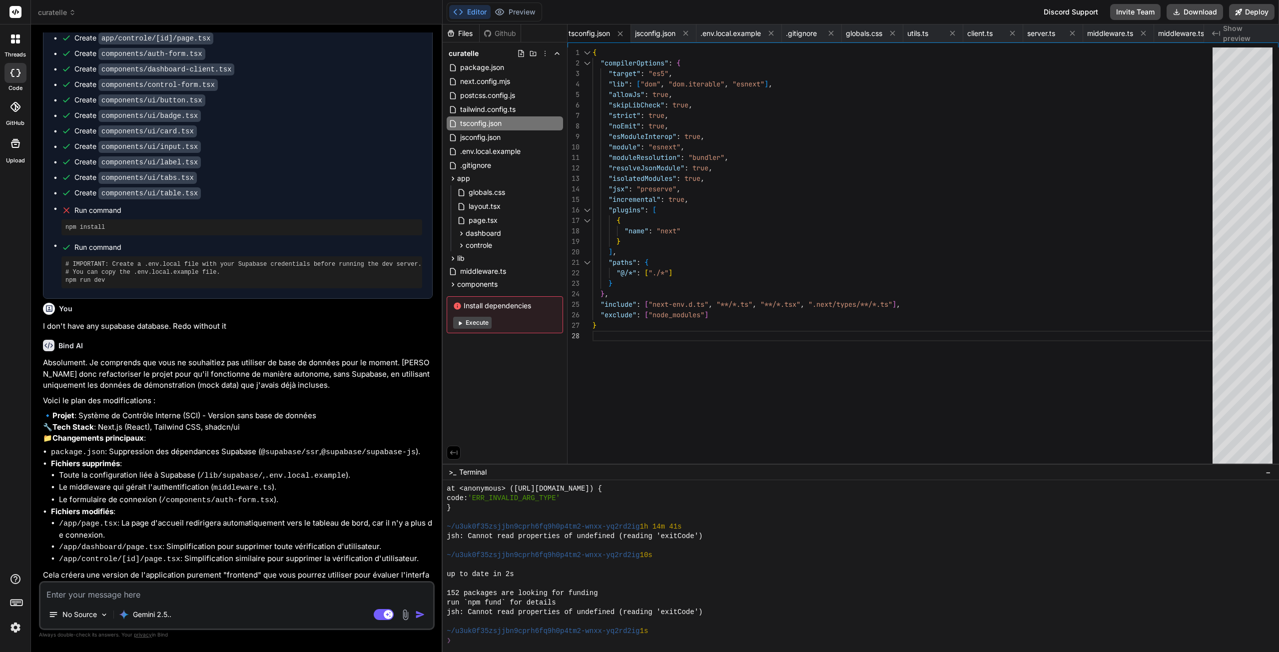
type textarea "o"
type textarea "x"
type textarea "ou"
type textarea "x"
type textarea "oui"
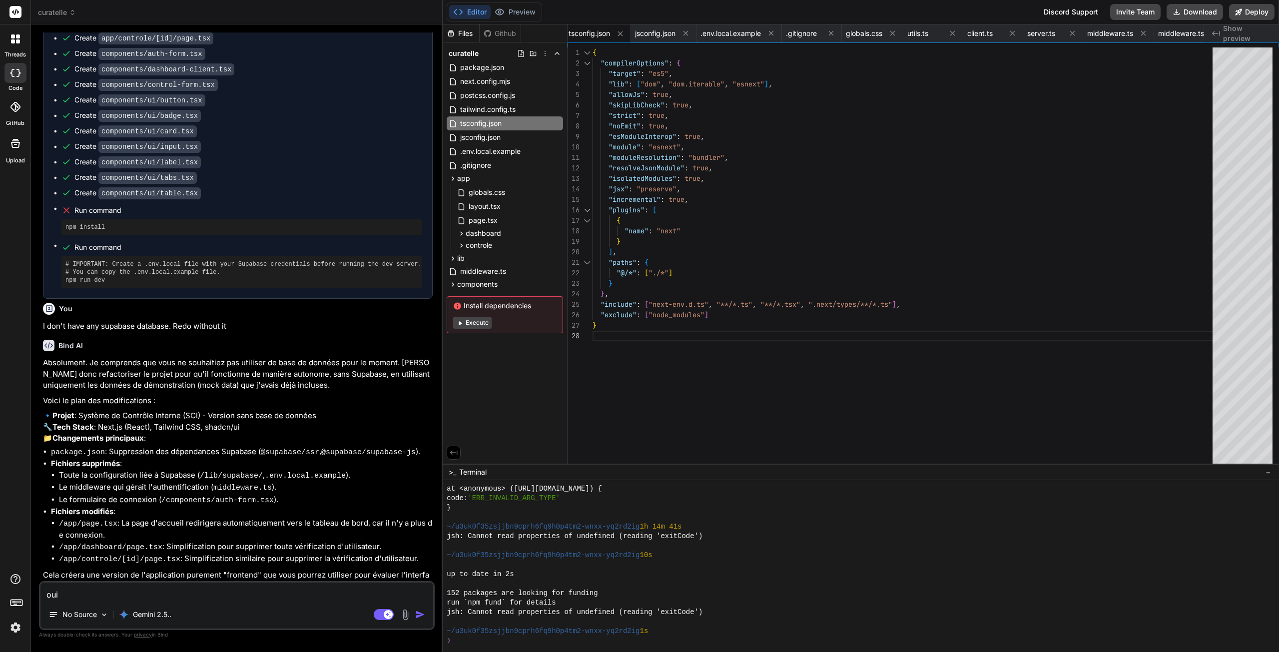
type textarea "x"
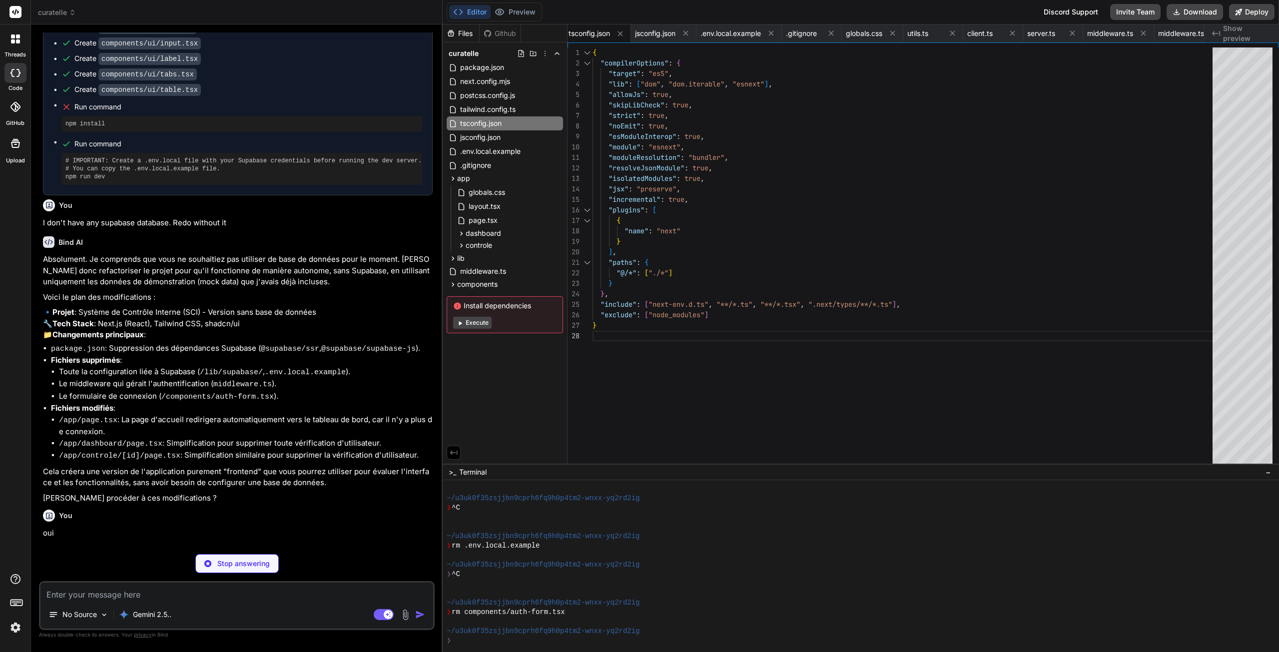
scroll to position [3977, 0]
type textarea "x"
type textarea ""eslint-config-next": "13.5.1", "postcss": "^[DATE]", "tailwindcss": "^3.4.3", …"
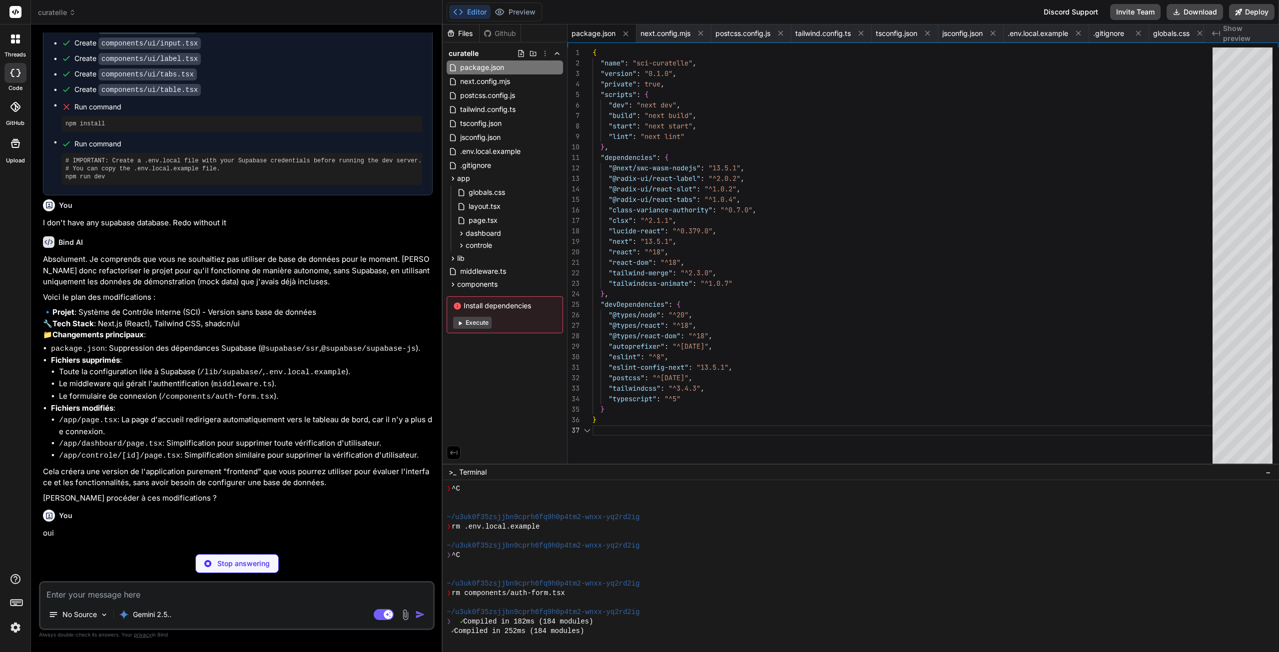
scroll to position [3996, 0]
type textarea "x"
type textarea "import { redirect } from 'next/navigation' export default function Home() { // …"
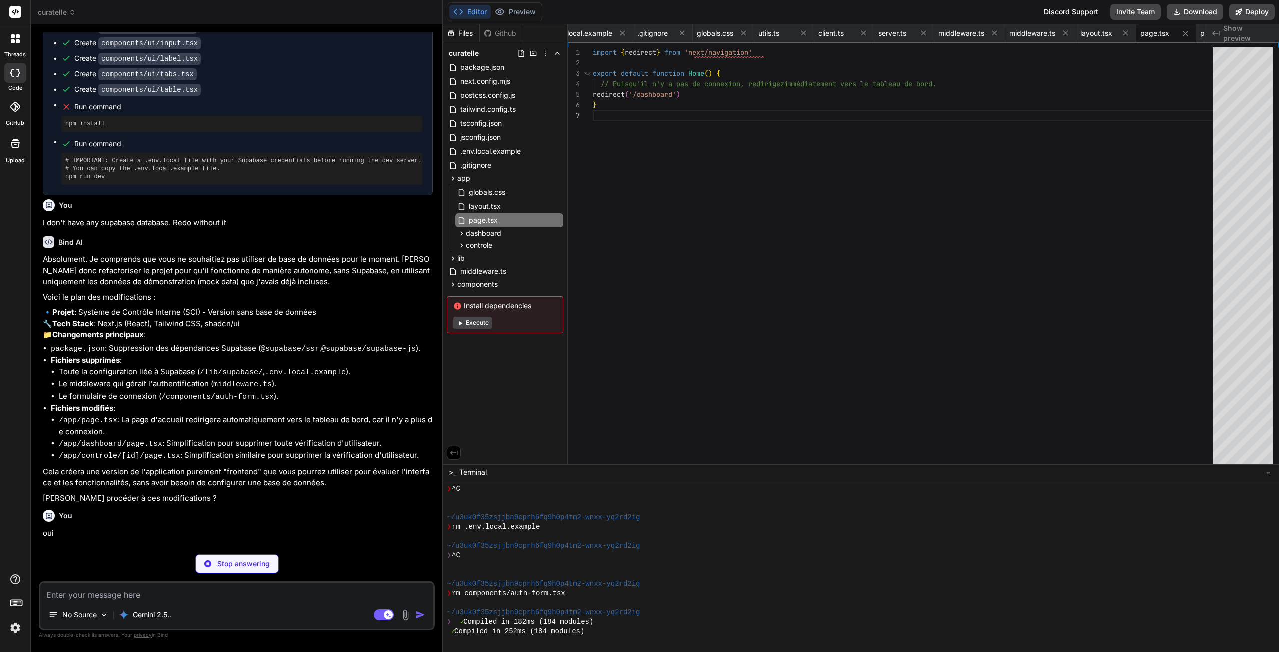
type textarea "x"
type textarea "</div> ) }"
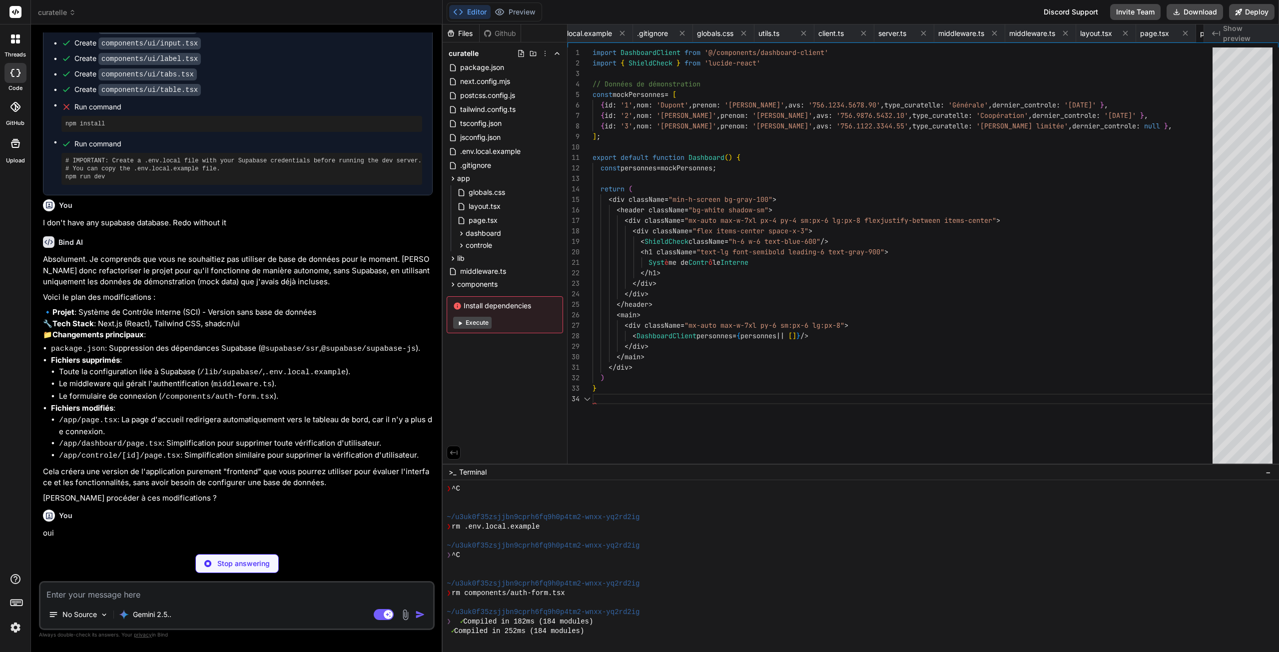
scroll to position [0, 516]
type textarea "x"
type textarea "<main> <div className="mx-auto max-w-7xl py-6 sm:px-6 lg:px-8"> <ControlForm pe…"
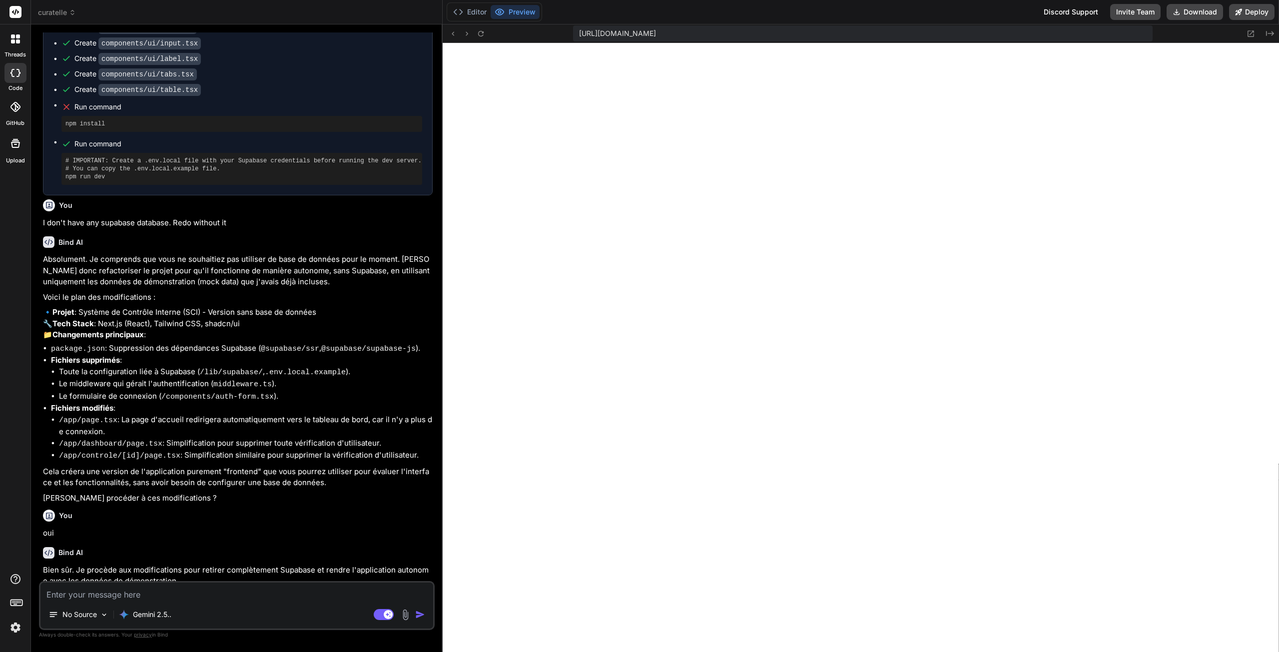
scroll to position [4290, 0]
click at [520, 15] on button "Preview" at bounding box center [515, 12] width 49 height 14
click at [513, 14] on button "Preview" at bounding box center [515, 12] width 49 height 14
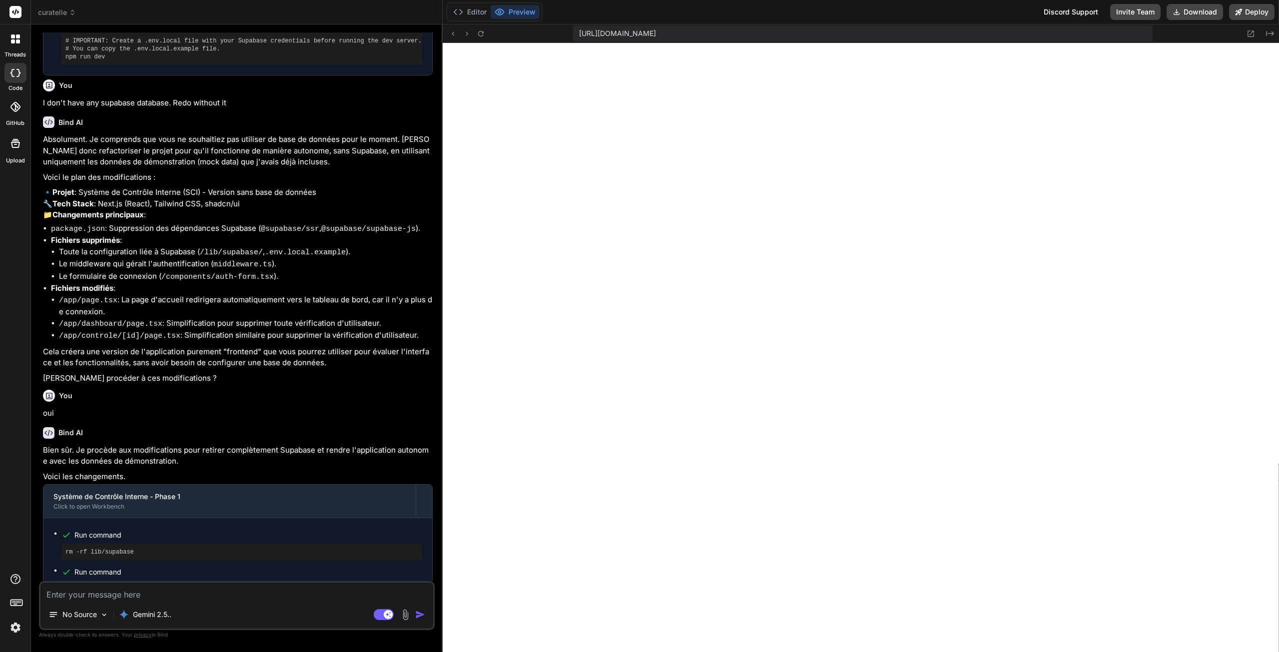
scroll to position [1379, 0]
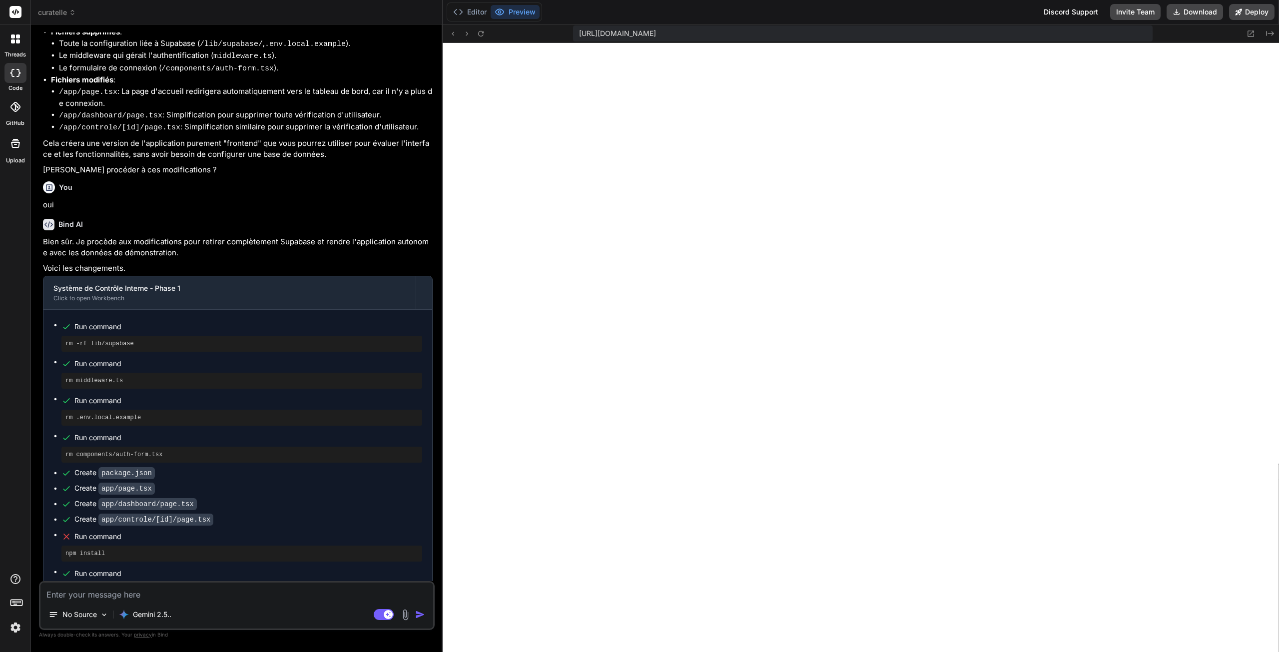
type textarea "x"
